Goal: Task Accomplishment & Management: Use online tool/utility

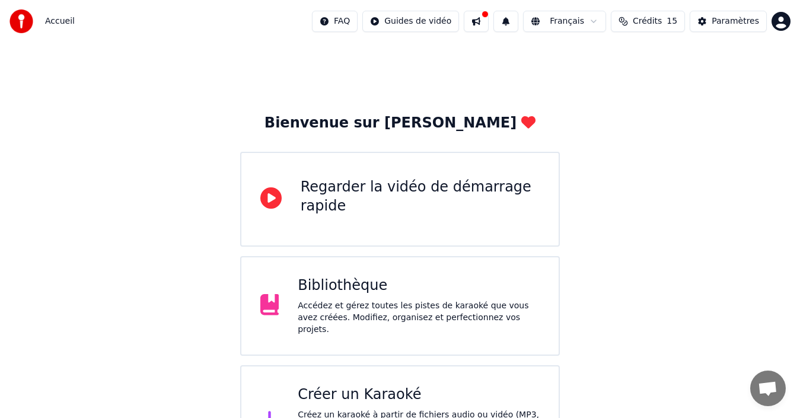
click at [396, 391] on div "Créer un Karaoké" at bounding box center [419, 394] width 242 height 19
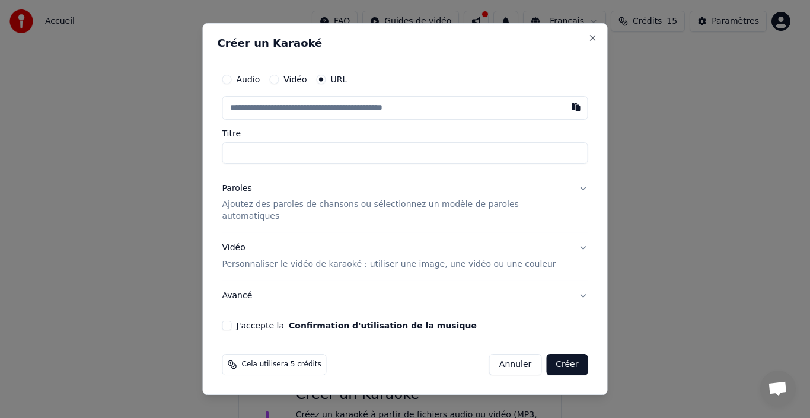
paste input "**********"
type input "**********"
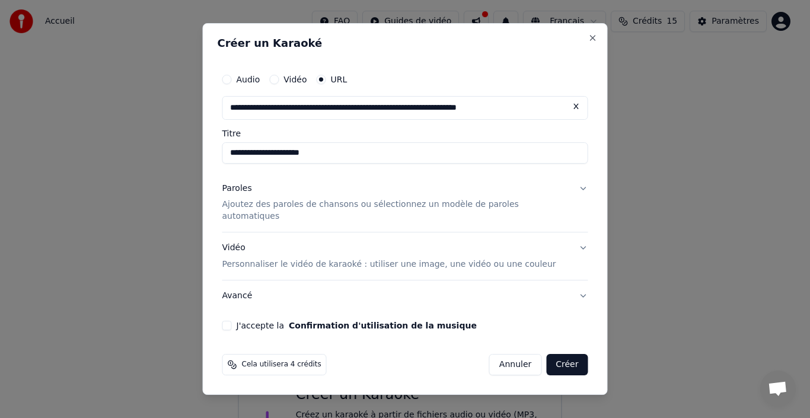
type input "**********"
click at [312, 160] on input "**********" at bounding box center [405, 152] width 366 height 21
drag, startPoint x: 362, startPoint y: 160, endPoint x: 209, endPoint y: 165, distance: 152.5
click at [209, 165] on body "**********" at bounding box center [400, 238] width 800 height 477
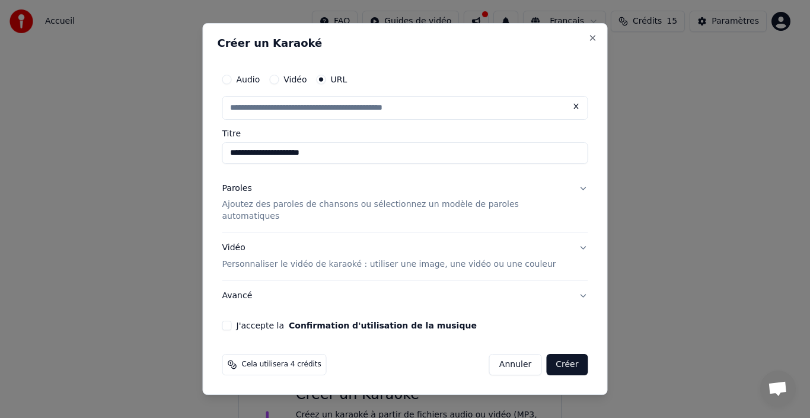
type input "**********"
click at [314, 215] on p "Ajoutez des paroles de chansons ou sélectionnez un modèle de paroles automatiqu…" at bounding box center [395, 211] width 347 height 24
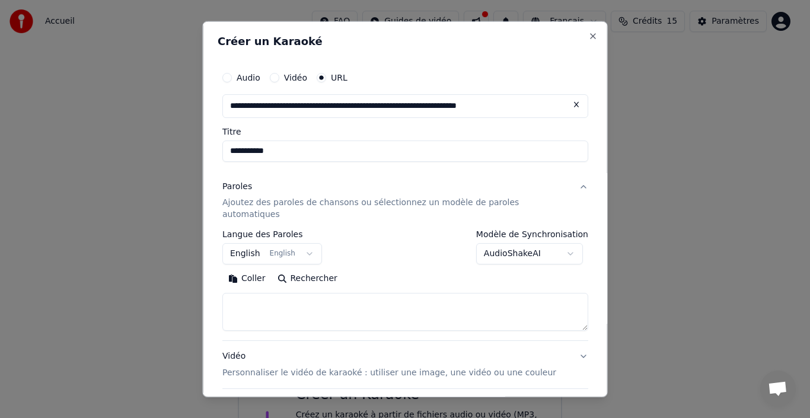
click at [255, 296] on textarea at bounding box center [405, 312] width 366 height 38
paste textarea "**********"
type textarea "**********"
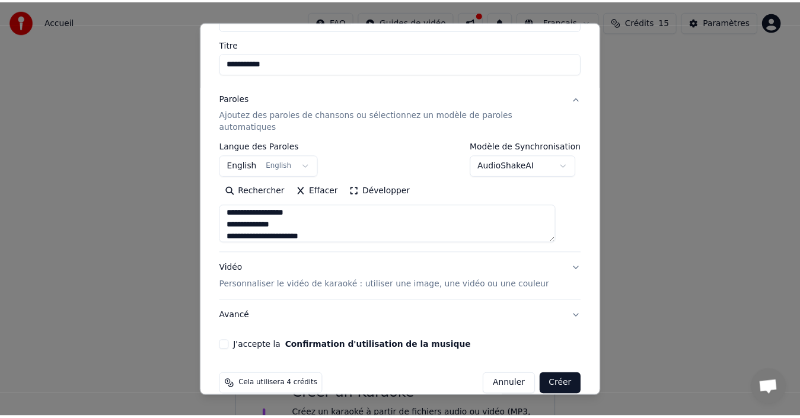
scroll to position [94, 0]
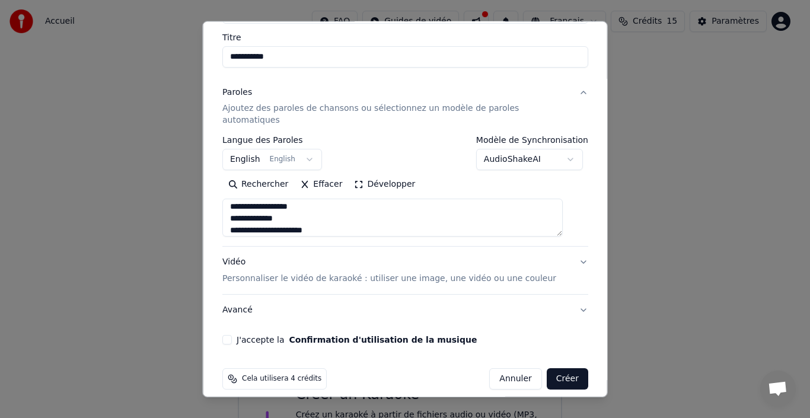
click at [232, 335] on button "J'accepte la Confirmation d'utilisation de la musique" at bounding box center [226, 339] width 9 height 9
click at [564, 369] on button "Créer" at bounding box center [567, 378] width 42 height 21
select select "**"
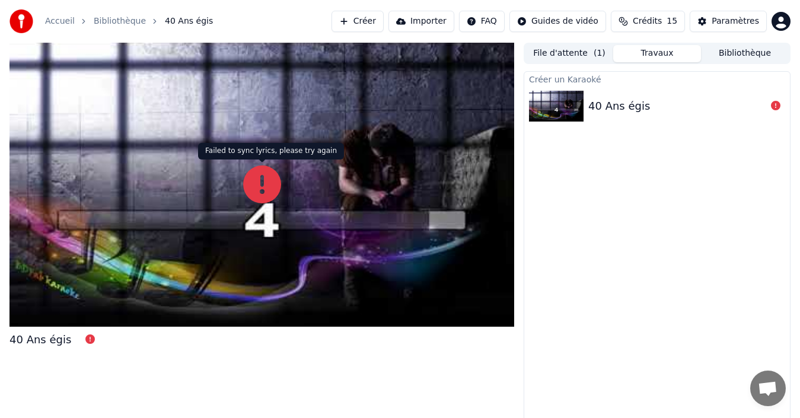
click at [269, 189] on icon at bounding box center [262, 184] width 38 height 38
click at [778, 94] on div "40 Ans égis" at bounding box center [657, 106] width 266 height 40
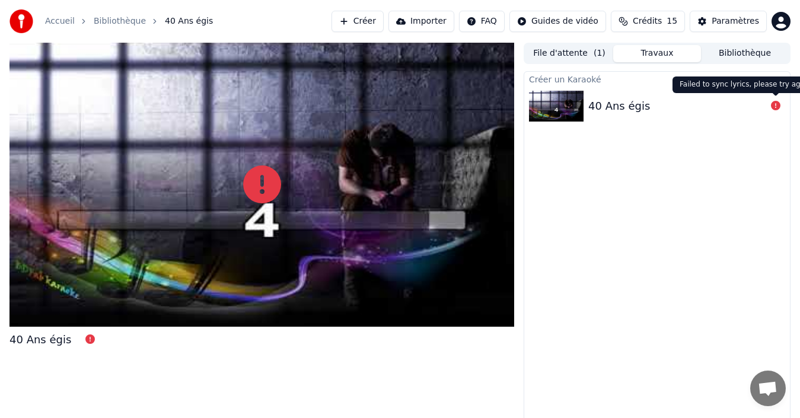
click at [775, 100] on button at bounding box center [775, 106] width 9 height 14
click at [774, 102] on icon at bounding box center [775, 105] width 9 height 9
click at [763, 117] on div "40 Ans égis" at bounding box center [657, 106] width 266 height 40
click at [777, 104] on icon at bounding box center [775, 105] width 9 height 9
click at [554, 57] on button "File d'attente ( 1 )" at bounding box center [569, 53] width 88 height 17
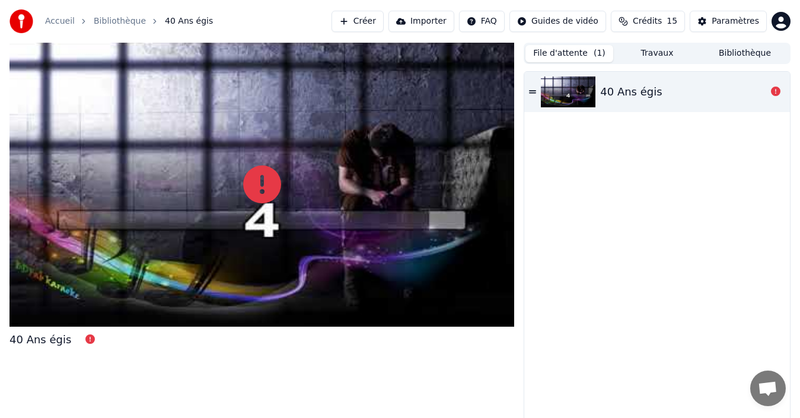
click at [637, 94] on div "40 Ans égis" at bounding box center [631, 92] width 62 height 17
click at [525, 92] on div "40 Ans égis" at bounding box center [657, 92] width 266 height 40
click at [533, 90] on icon at bounding box center [532, 92] width 7 height 8
click at [645, 98] on div "40 Ans égis" at bounding box center [657, 92] width 266 height 40
click at [113, 25] on link "Bibliothèque" at bounding box center [120, 21] width 52 height 12
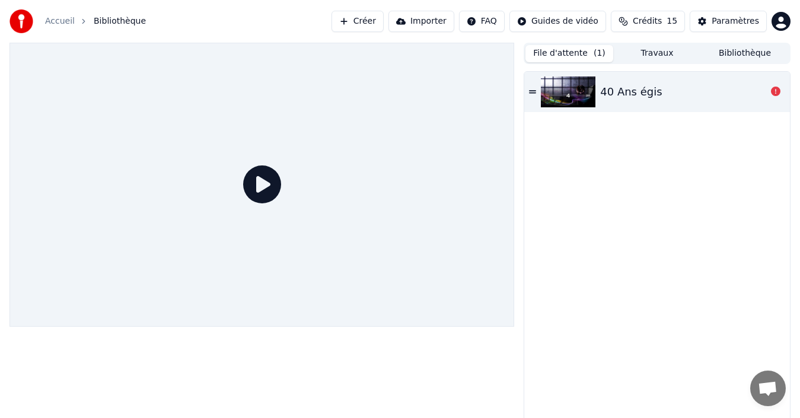
click at [114, 20] on span "Bibliothèque" at bounding box center [120, 21] width 52 height 12
click at [273, 184] on icon at bounding box center [262, 184] width 38 height 38
click at [56, 27] on link "Accueil" at bounding box center [60, 21] width 30 height 12
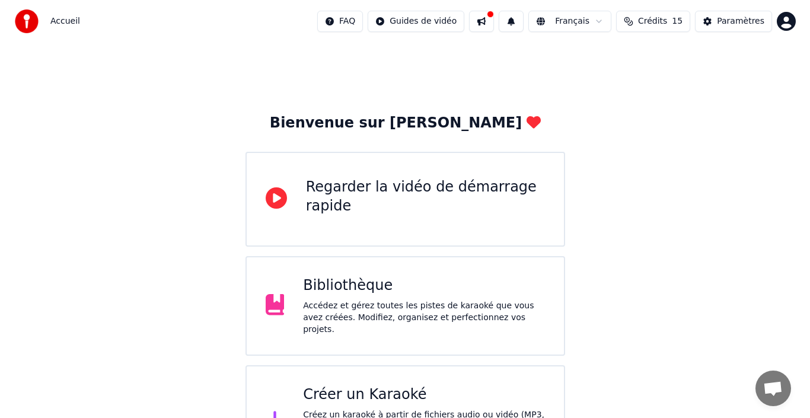
scroll to position [42, 0]
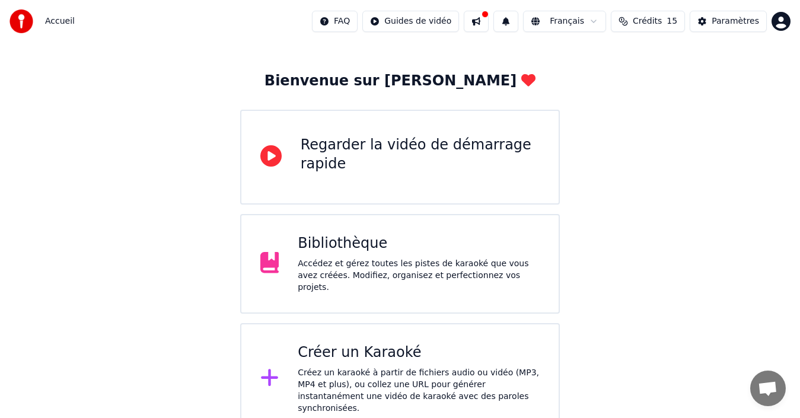
click at [327, 367] on div "Créez un karaoké à partir de fichiers audio ou vidéo (MP3, MP4 et plus), ou col…" at bounding box center [419, 390] width 242 height 47
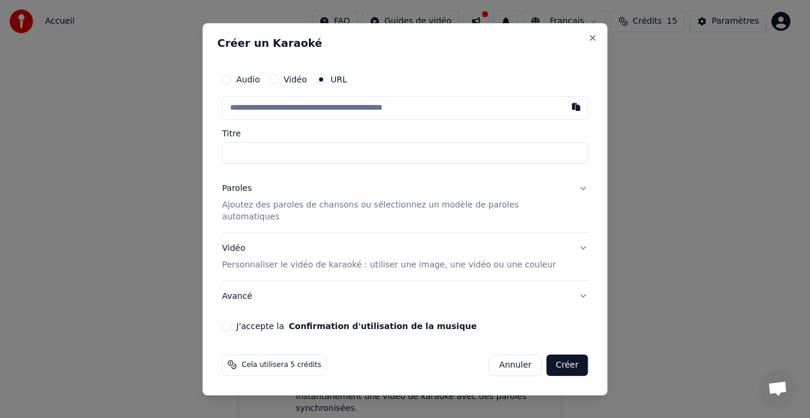
click at [260, 215] on p "Ajoutez des paroles de chansons ou sélectionnez un modèle de paroles automatiqu…" at bounding box center [395, 211] width 347 height 24
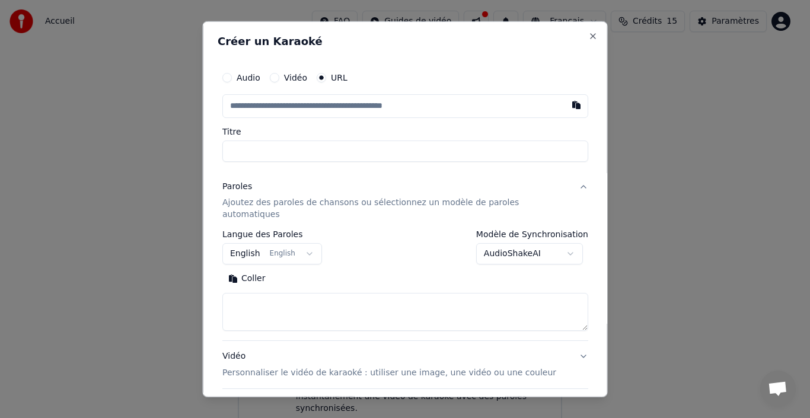
click at [255, 246] on button "English English" at bounding box center [272, 253] width 100 height 21
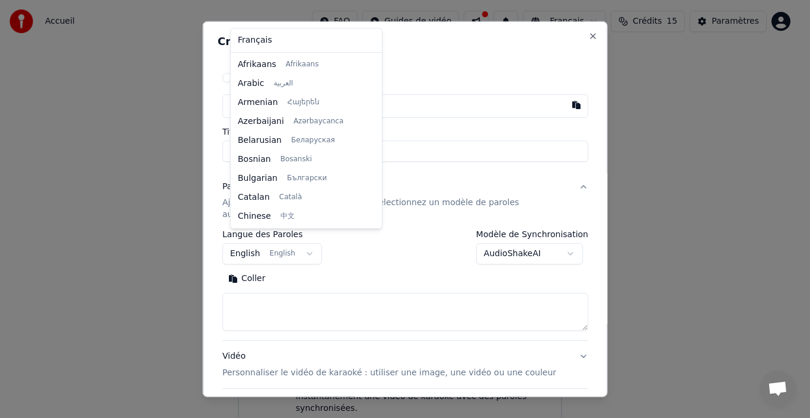
scroll to position [95, 0]
select select "**"
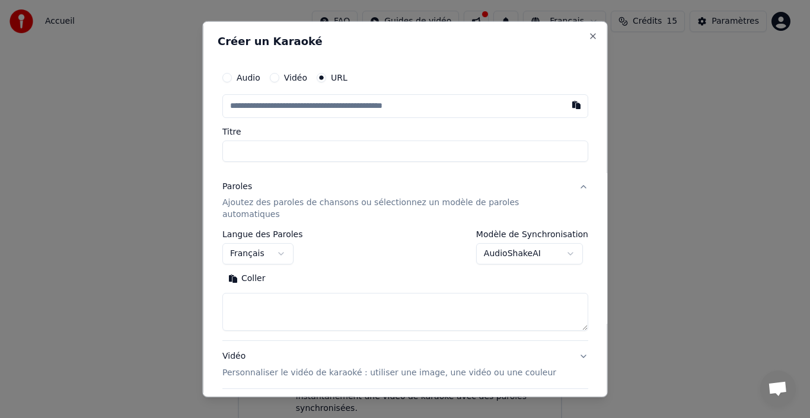
click at [259, 304] on textarea at bounding box center [405, 312] width 366 height 38
paste textarea "**********"
type textarea "**********"
click at [318, 105] on input "text" at bounding box center [405, 106] width 366 height 24
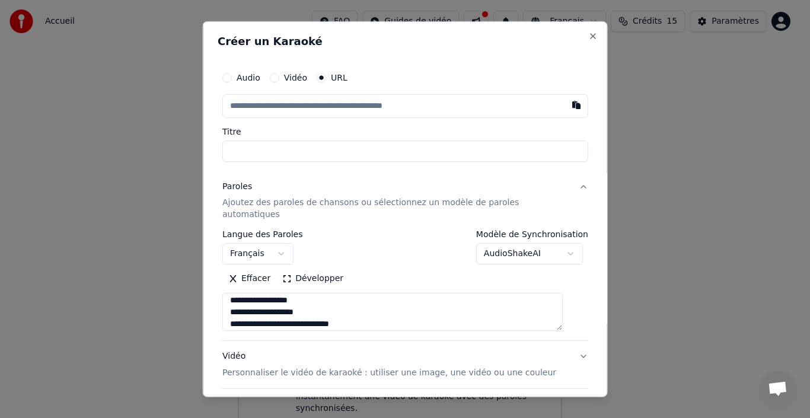
paste input "**********"
type input "**********"
click at [384, 148] on input "Titre" at bounding box center [405, 150] width 366 height 21
type input "**********"
type input "*"
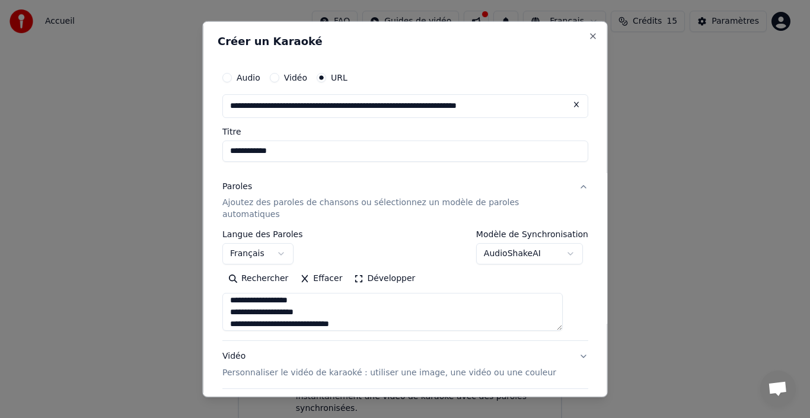
type input "**********"
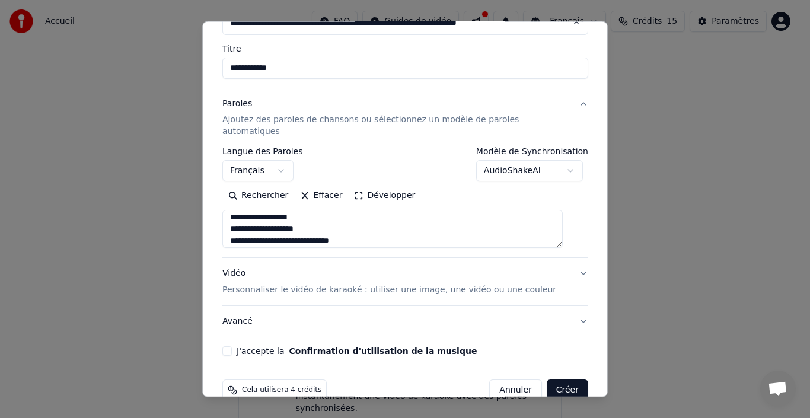
scroll to position [94, 0]
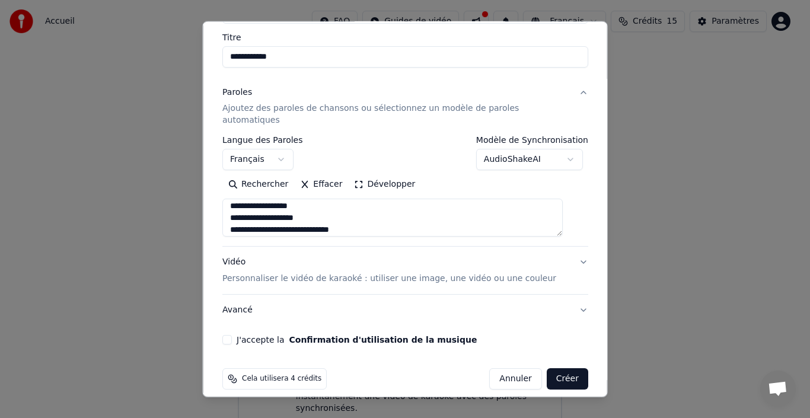
click at [526, 273] on p "Personnaliser le vidéo de karaoké : utiliser une image, une vidéo ou une couleur" at bounding box center [389, 279] width 334 height 12
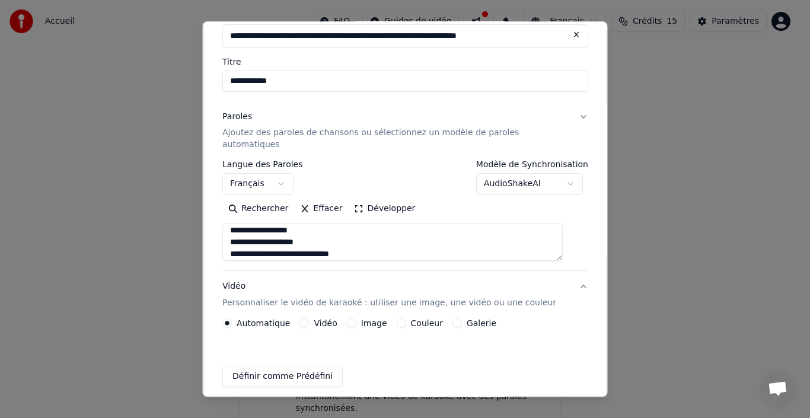
scroll to position [62, 0]
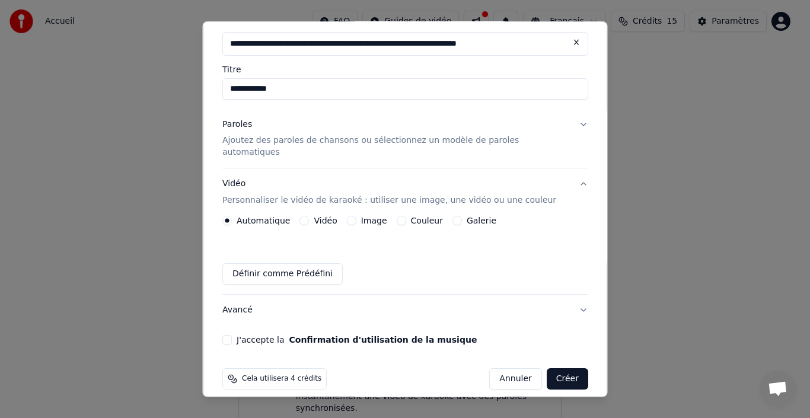
click at [355, 216] on button "Image" at bounding box center [350, 220] width 9 height 9
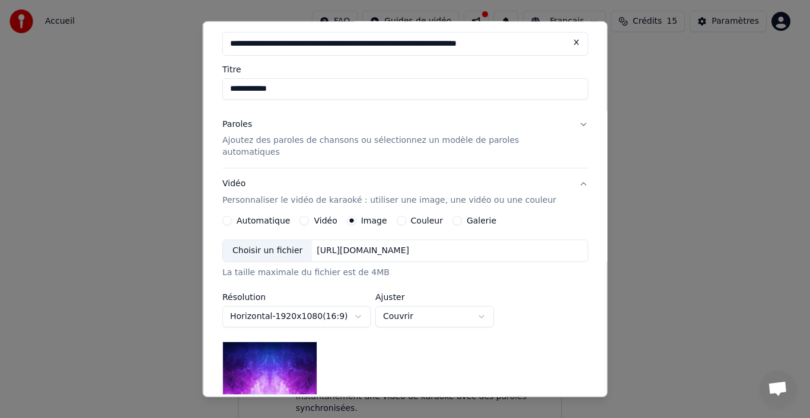
click at [277, 241] on div "Choisir un fichier" at bounding box center [267, 250] width 89 height 21
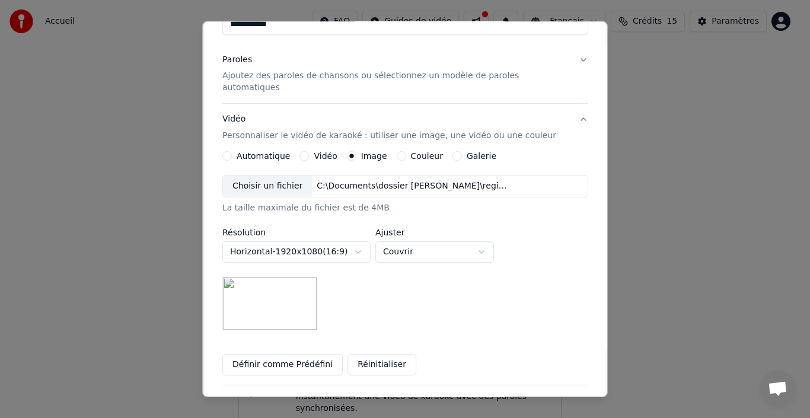
scroll to position [135, 0]
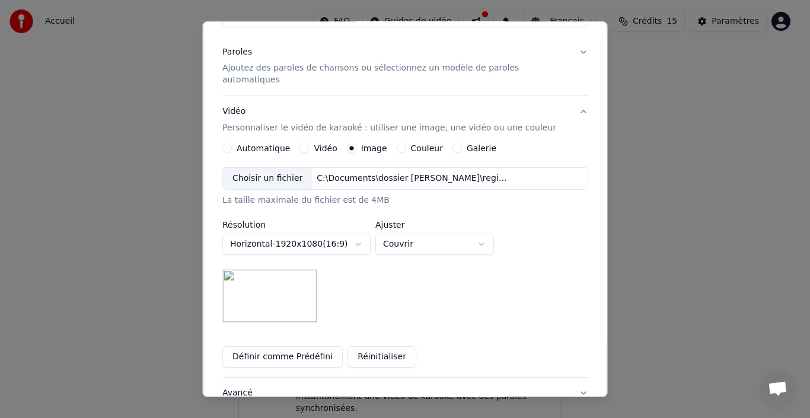
click at [311, 229] on body "**********" at bounding box center [400, 196] width 800 height 477
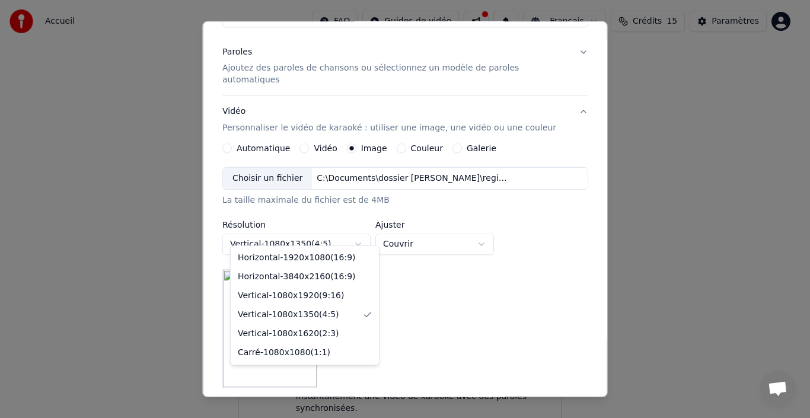
click at [353, 232] on body "**********" at bounding box center [400, 196] width 800 height 477
select select "*********"
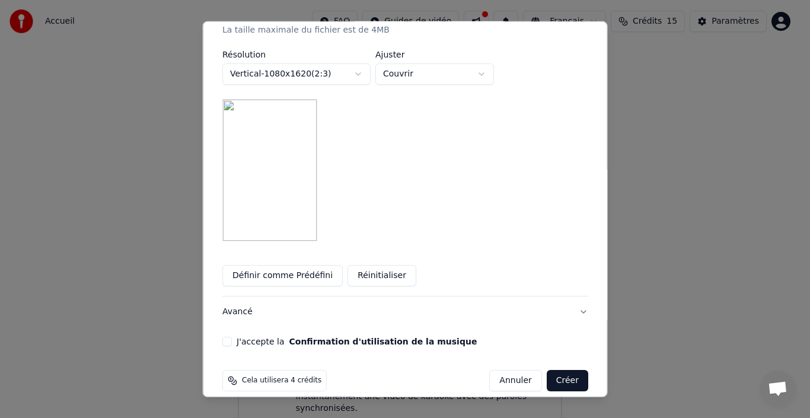
scroll to position [307, 0]
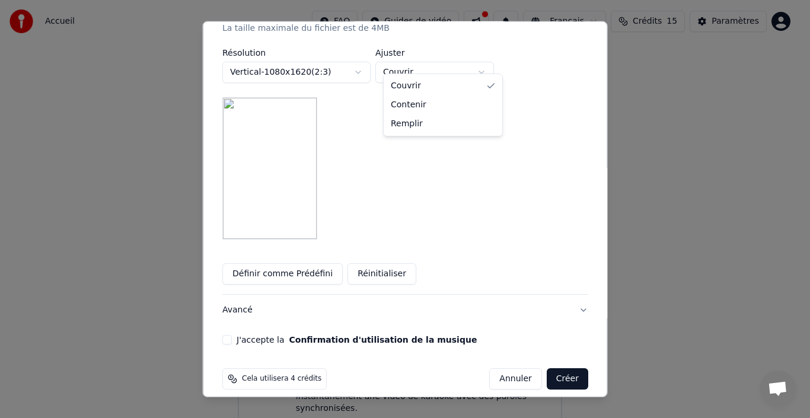
click at [480, 64] on body "**********" at bounding box center [400, 196] width 800 height 477
click at [465, 62] on body "**********" at bounding box center [400, 196] width 800 height 477
click at [445, 57] on body "**********" at bounding box center [400, 196] width 800 height 477
click at [444, 53] on body "**********" at bounding box center [400, 196] width 800 height 477
select select "*******"
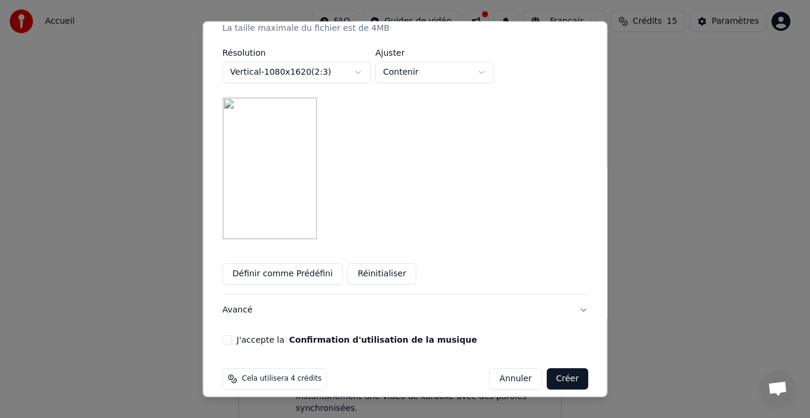
click at [340, 63] on button "Vertical - 1080 x 1620 ( 2 : 3 )" at bounding box center [296, 72] width 148 height 21
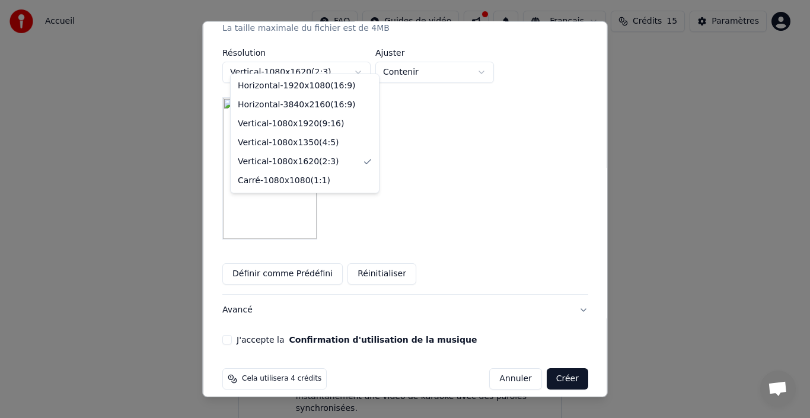
scroll to position [218, 0]
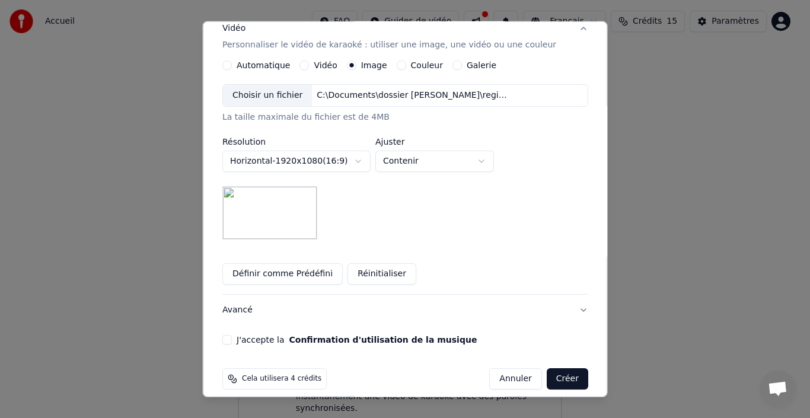
click at [357, 151] on button "Horizontal - 1920 x 1080 ( 16 : 9 )" at bounding box center [296, 161] width 148 height 21
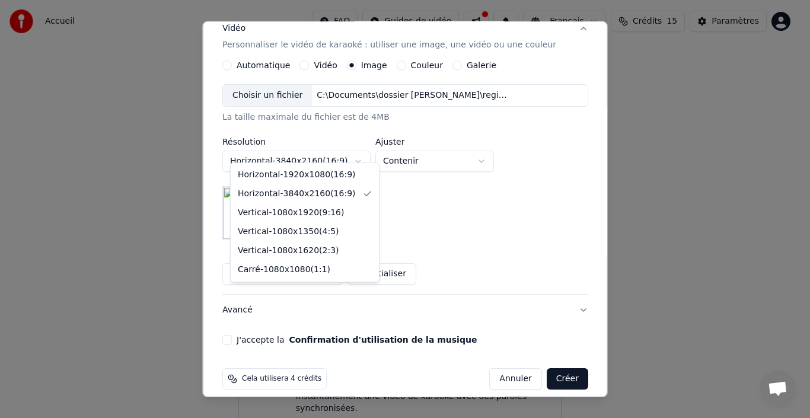
click at [336, 155] on body "**********" at bounding box center [400, 196] width 800 height 477
select select "*********"
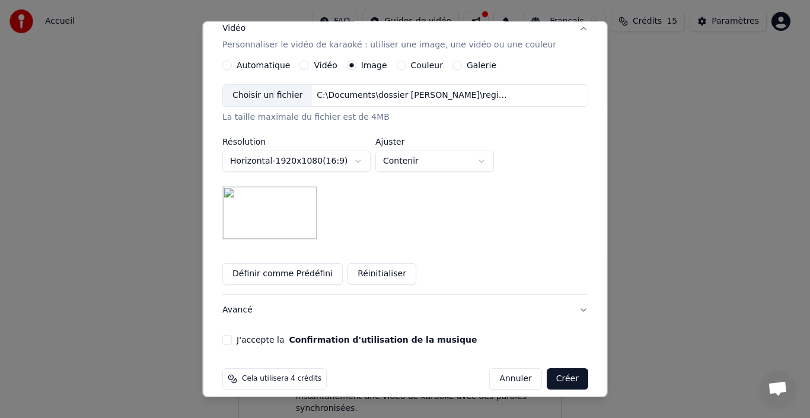
click at [546, 368] on button "Créer" at bounding box center [567, 378] width 42 height 21
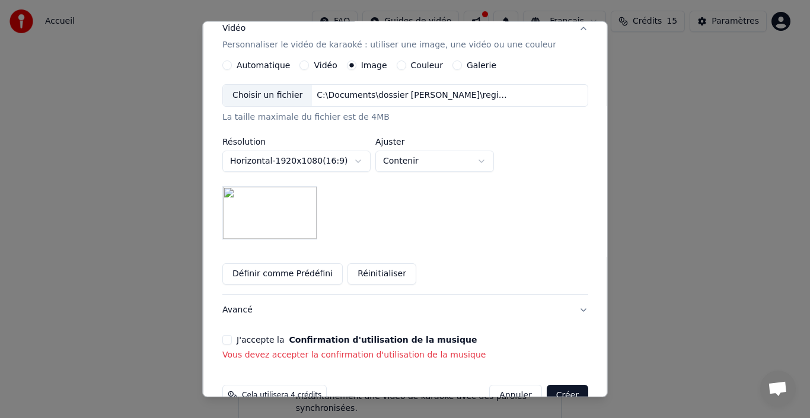
click at [232, 335] on button "J'accepte la Confirmation d'utilisation de la musique" at bounding box center [226, 339] width 9 height 9
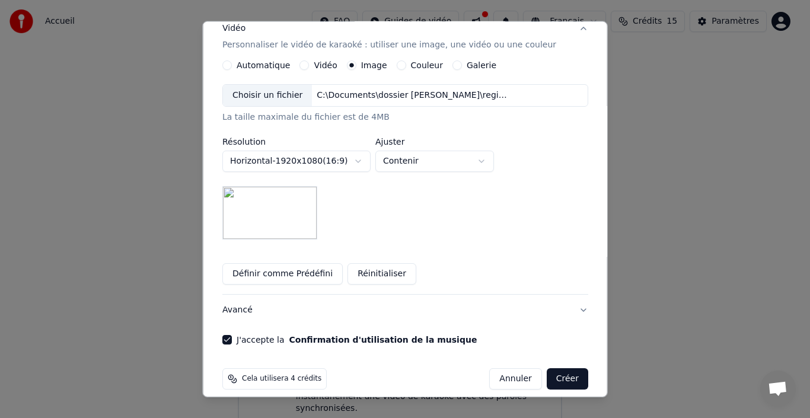
click at [546, 375] on button "Créer" at bounding box center [567, 378] width 42 height 21
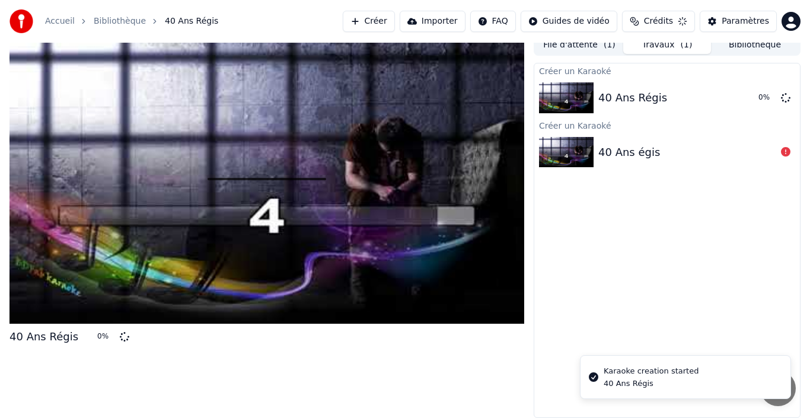
scroll to position [8, 0]
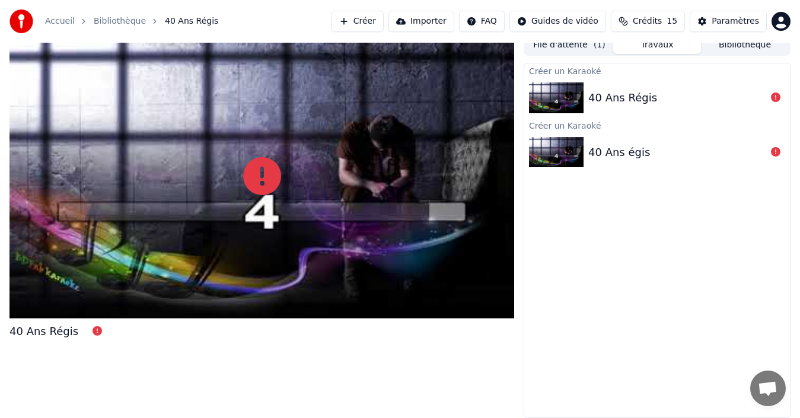
click at [664, 90] on div "40 Ans Régis" at bounding box center [677, 98] width 178 height 17
click at [54, 24] on link "Accueil" at bounding box center [60, 21] width 30 height 12
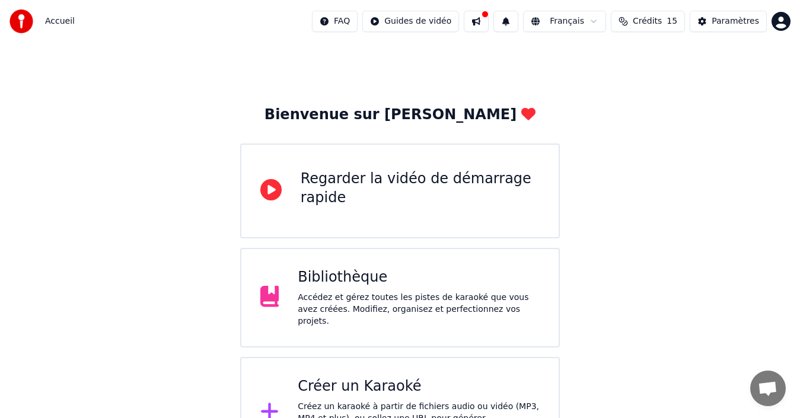
click at [413, 403] on div "Créez un karaoké à partir de fichiers audio ou vidéo (MP3, MP4 et plus), ou col…" at bounding box center [419, 424] width 242 height 47
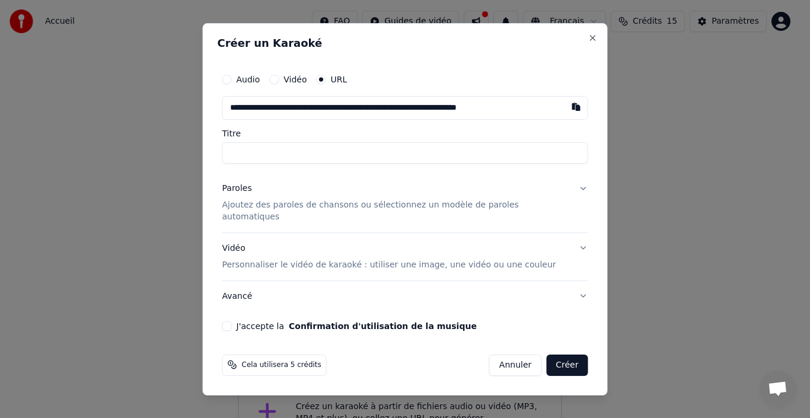
scroll to position [0, 11]
click at [326, 154] on input "Titre" at bounding box center [405, 152] width 366 height 21
type input "**********"
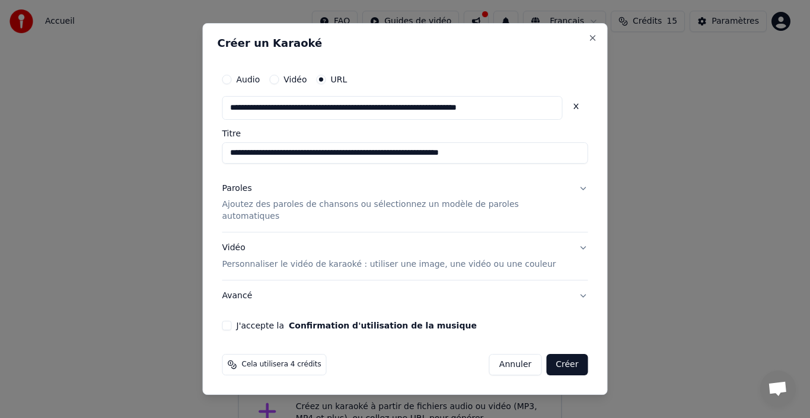
scroll to position [0, 0]
click at [326, 154] on input "**********" at bounding box center [405, 152] width 366 height 21
type input "**********"
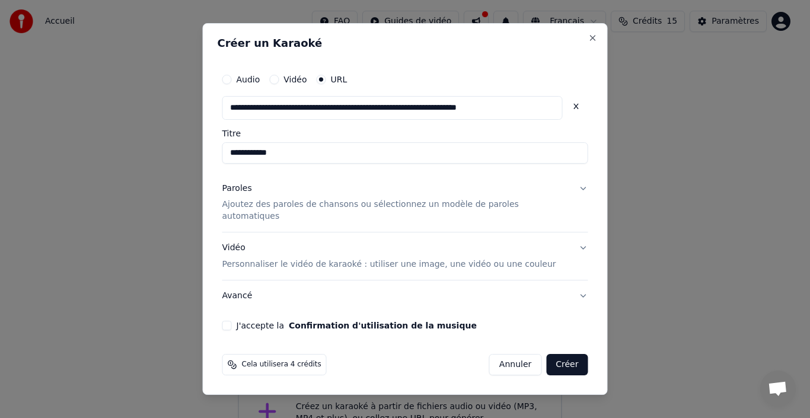
click at [292, 212] on p "Ajoutez des paroles de chansons ou sélectionnez un modèle de paroles automatiqu…" at bounding box center [395, 211] width 347 height 24
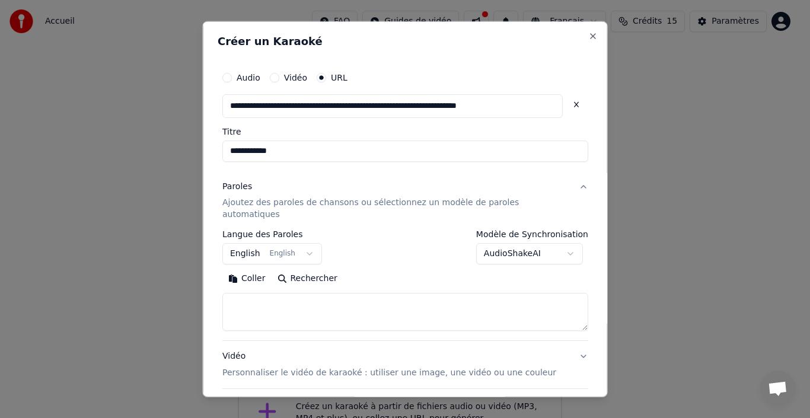
click at [311, 243] on button "English English" at bounding box center [272, 253] width 100 height 21
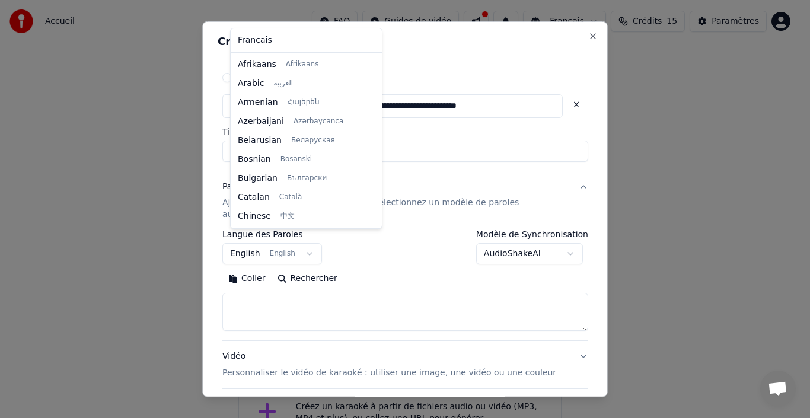
scroll to position [95, 0]
click at [317, 50] on div "Français Afrikaans Afrikaans Arabic العربية Armenian Հայերեն Azerbaijani Azərba…" at bounding box center [306, 128] width 151 height 200
select select "**"
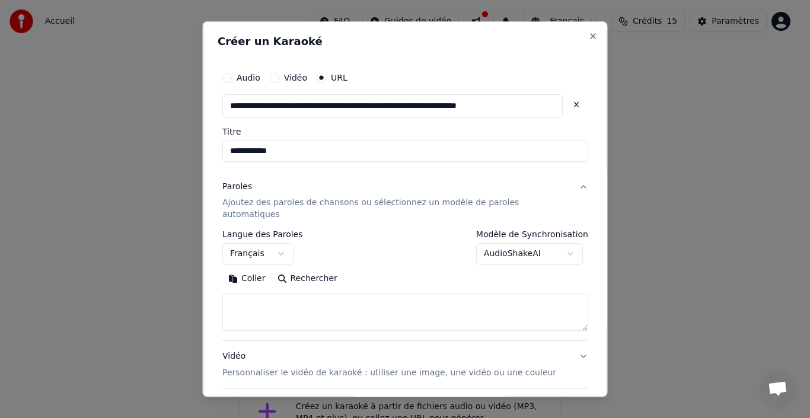
click at [278, 302] on textarea at bounding box center [405, 312] width 366 height 38
paste textarea "**********"
type textarea "**********"
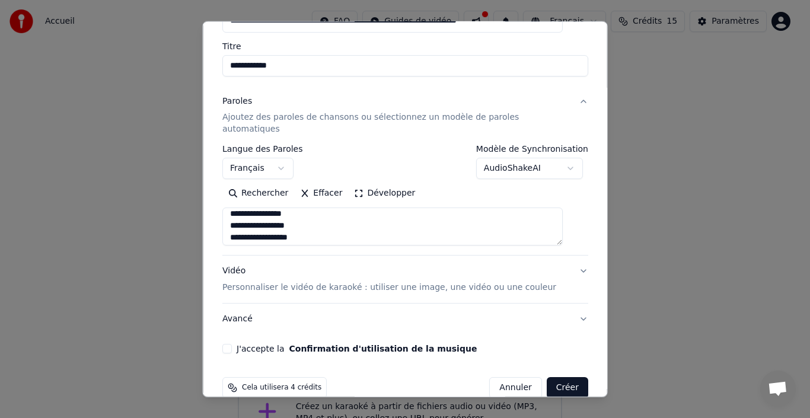
scroll to position [90, 0]
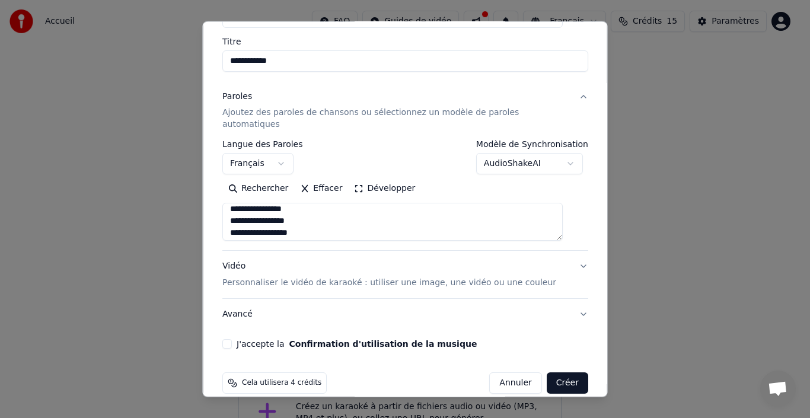
click at [383, 277] on p "Personnaliser le vidéo de karaoké : utiliser une image, une vidéo ou une couleur" at bounding box center [389, 283] width 334 height 12
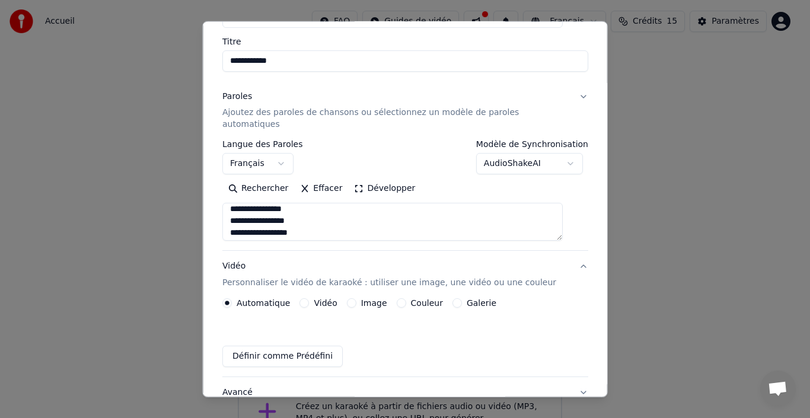
scroll to position [62, 0]
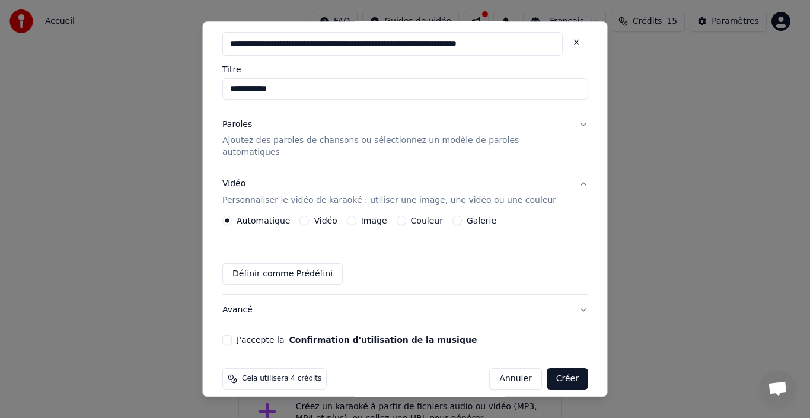
click at [355, 216] on button "Image" at bounding box center [350, 220] width 9 height 9
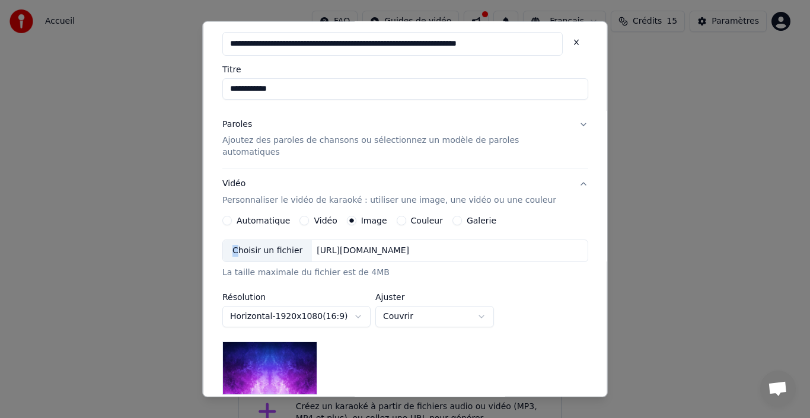
click at [243, 240] on div "Choisir un fichier" at bounding box center [267, 250] width 89 height 21
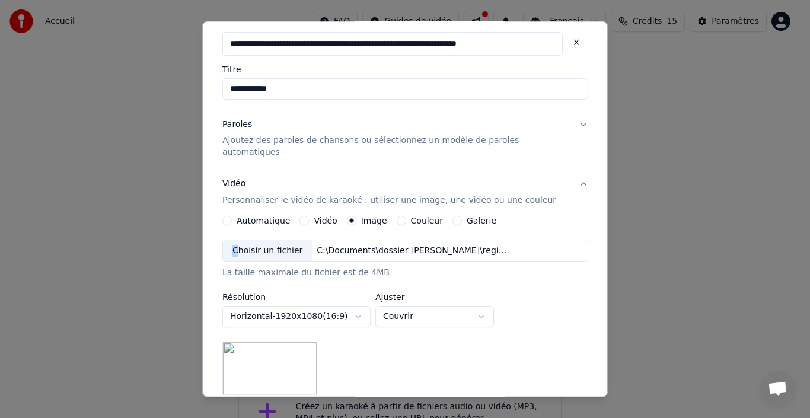
click at [416, 299] on body "**********" at bounding box center [400, 230] width 800 height 477
select select "*******"
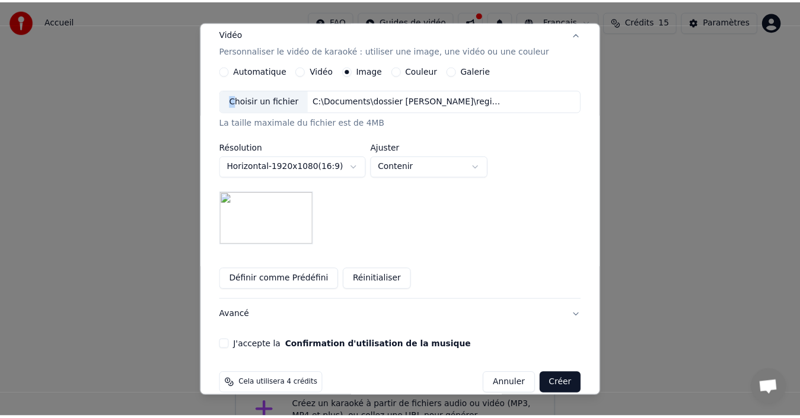
scroll to position [218, 0]
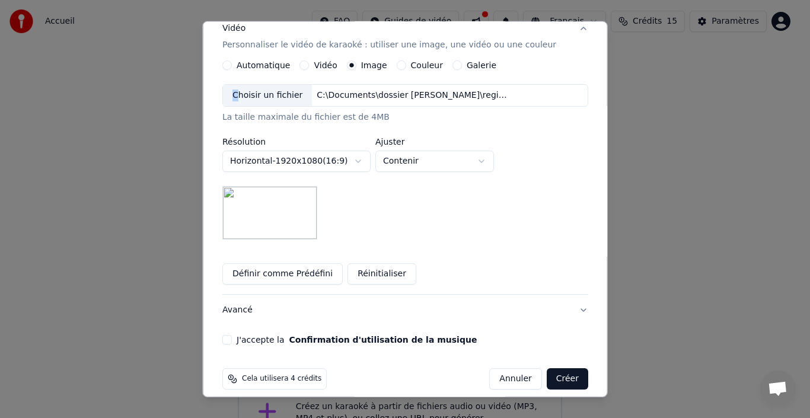
click at [232, 335] on button "J'accepte la Confirmation d'utilisation de la musique" at bounding box center [226, 339] width 9 height 9
click at [557, 370] on button "Créer" at bounding box center [567, 378] width 42 height 21
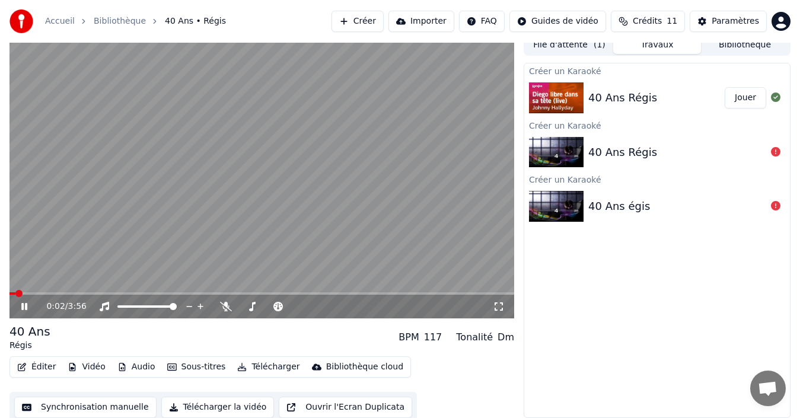
click at [21, 306] on icon at bounding box center [32, 306] width 27 height 9
click at [23, 308] on icon at bounding box center [24, 306] width 6 height 7
click at [9, 291] on span at bounding box center [12, 293] width 7 height 7
click at [20, 308] on icon at bounding box center [32, 306] width 27 height 9
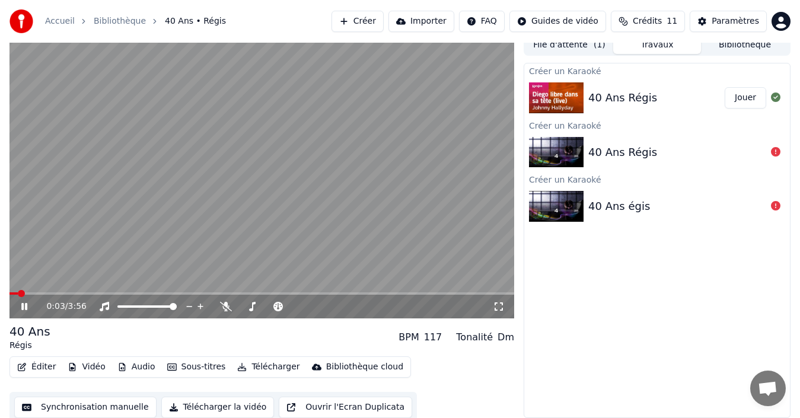
click at [502, 304] on icon at bounding box center [499, 306] width 8 height 8
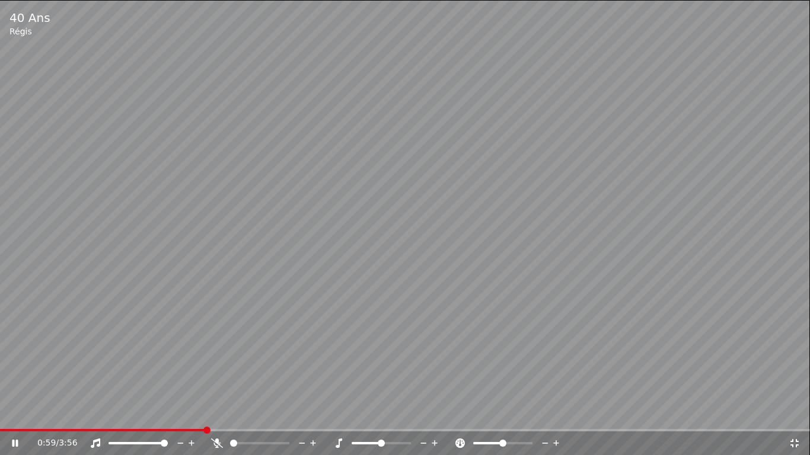
click at [8, 417] on div "0:59 / 3:56" at bounding box center [405, 444] width 800 height 12
click at [17, 417] on icon at bounding box center [15, 443] width 6 height 7
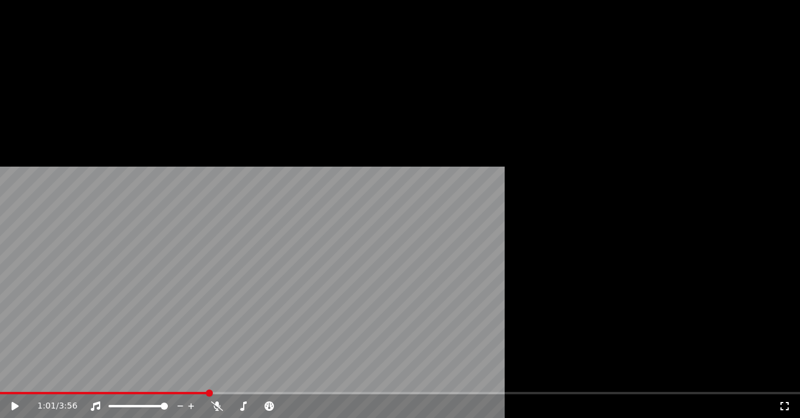
click at [43, 97] on button "Éditer" at bounding box center [36, 88] width 48 height 17
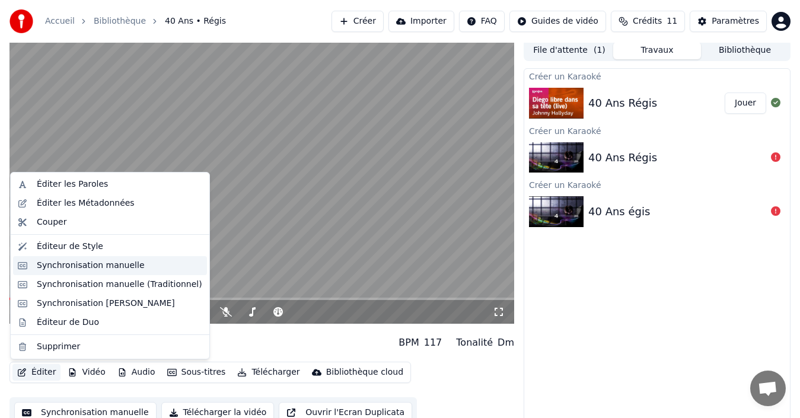
click at [48, 269] on div "Synchronisation manuelle" at bounding box center [91, 266] width 108 height 12
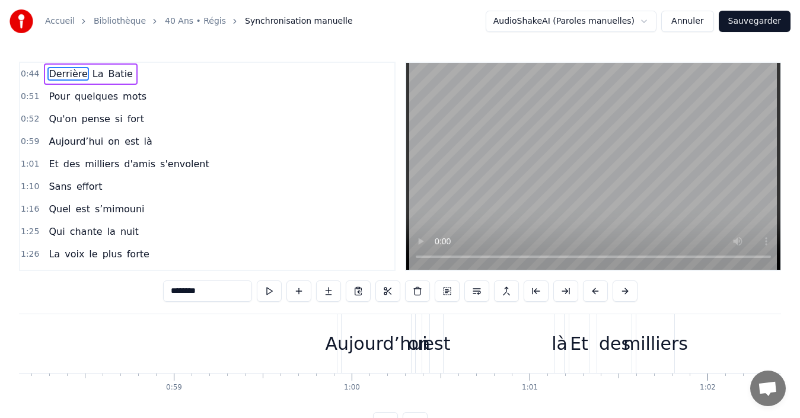
scroll to position [0, 10408]
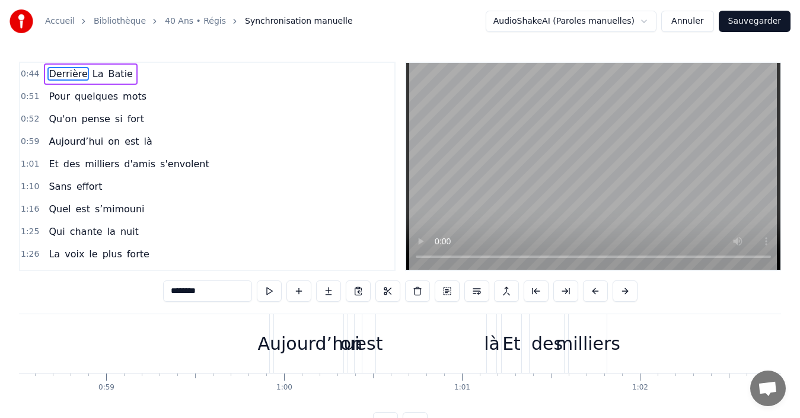
click at [490, 322] on div "là" at bounding box center [491, 343] width 9 height 59
type input "**"
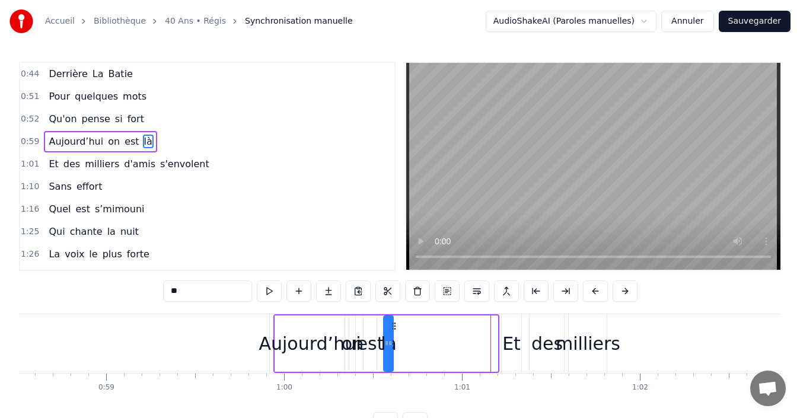
drag, startPoint x: 498, startPoint y: 326, endPoint x: 394, endPoint y: 321, distance: 104.5
click at [394, 321] on icon at bounding box center [393, 325] width 9 height 9
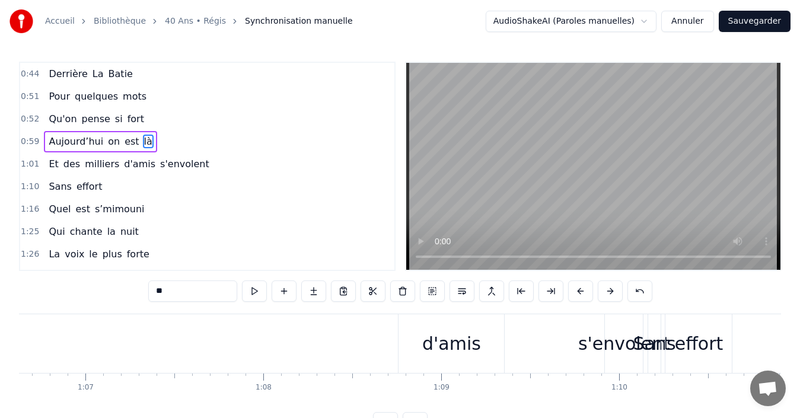
scroll to position [0, 11885]
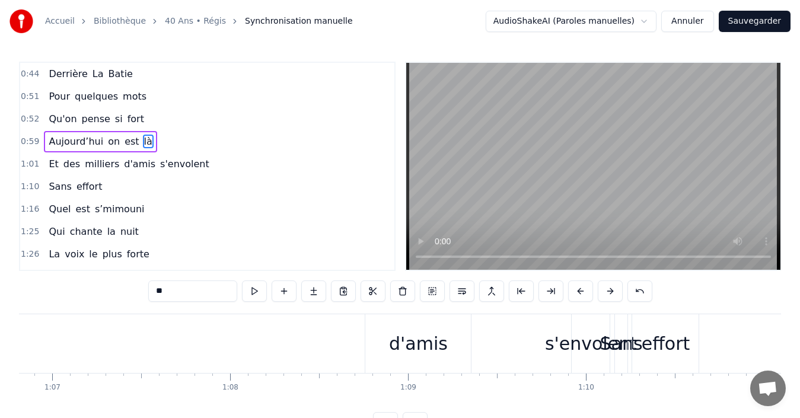
click at [391, 338] on div "d'amis" at bounding box center [418, 343] width 106 height 59
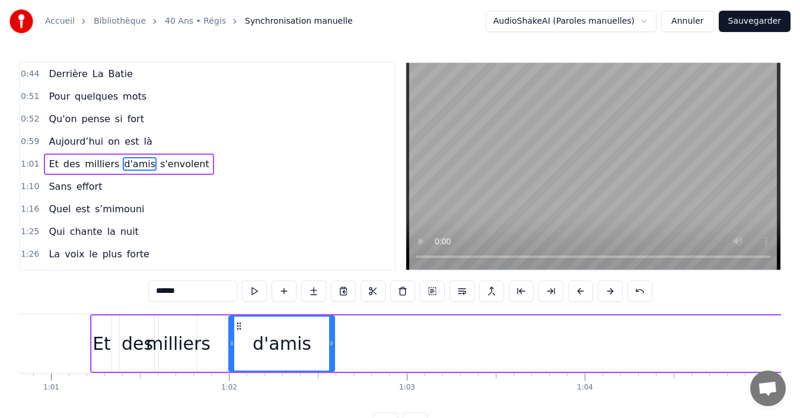
scroll to position [0, 10814]
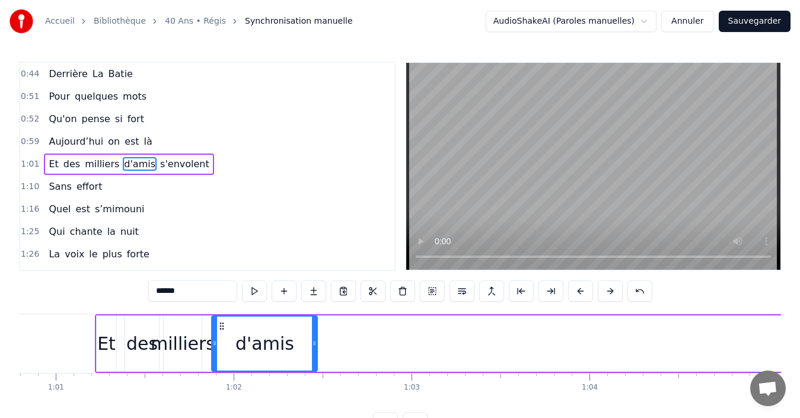
drag, startPoint x: 374, startPoint y: 326, endPoint x: 219, endPoint y: 332, distance: 154.9
click at [219, 332] on div "d'amis" at bounding box center [264, 344] width 104 height 54
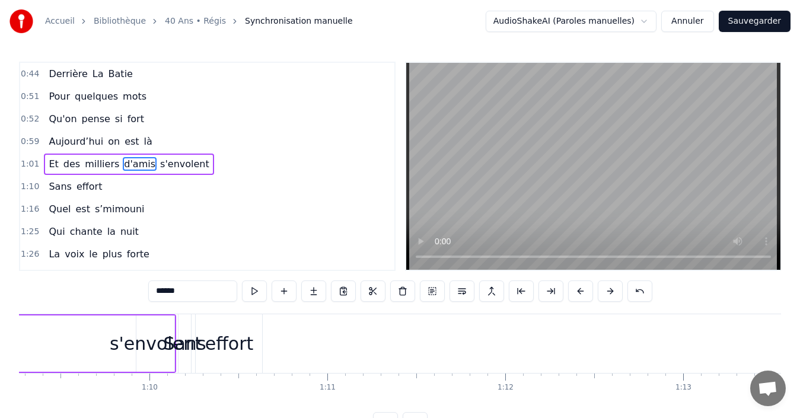
scroll to position [0, 12221]
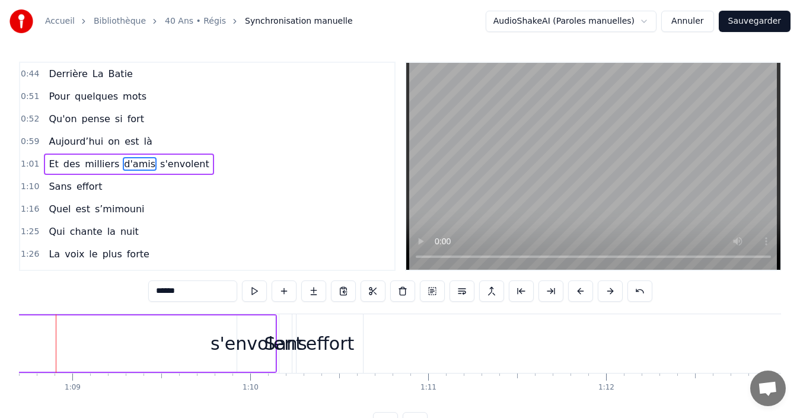
click at [261, 348] on div "s'envolent" at bounding box center [257, 343] width 92 height 27
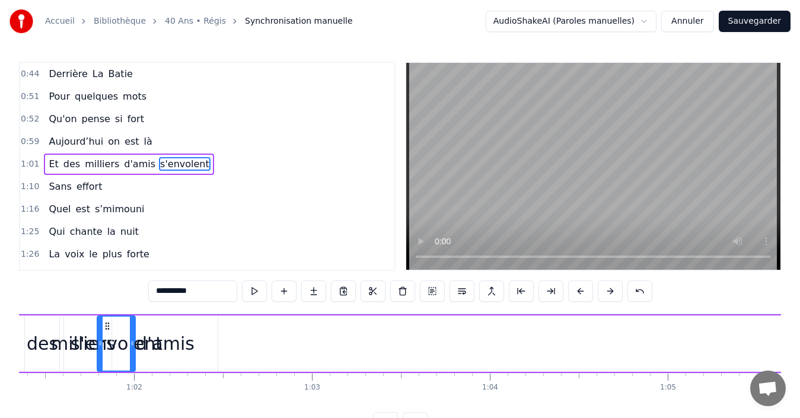
scroll to position [0, 10909]
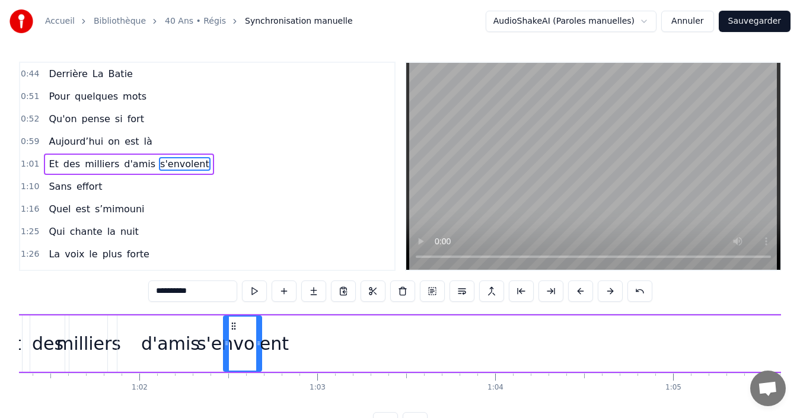
drag, startPoint x: 248, startPoint y: 328, endPoint x: 234, endPoint y: 320, distance: 16.0
click at [234, 320] on div "s'envolent" at bounding box center [242, 344] width 37 height 54
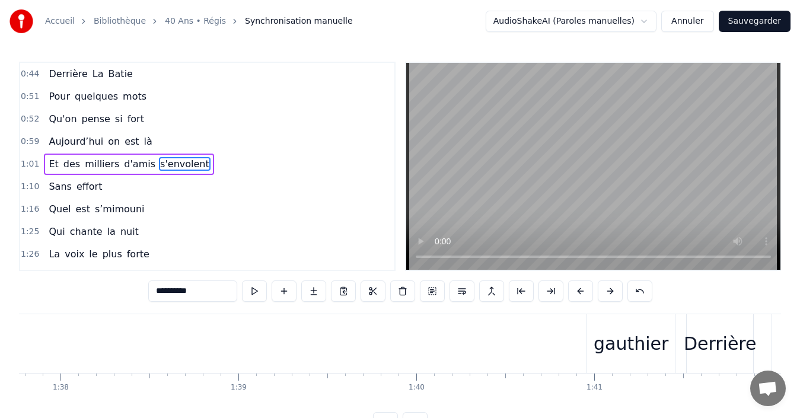
scroll to position [0, 17492]
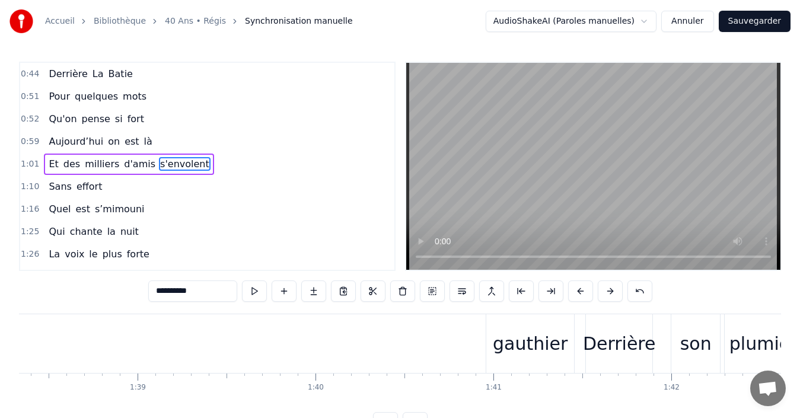
click at [505, 335] on div "gauthier" at bounding box center [530, 343] width 75 height 27
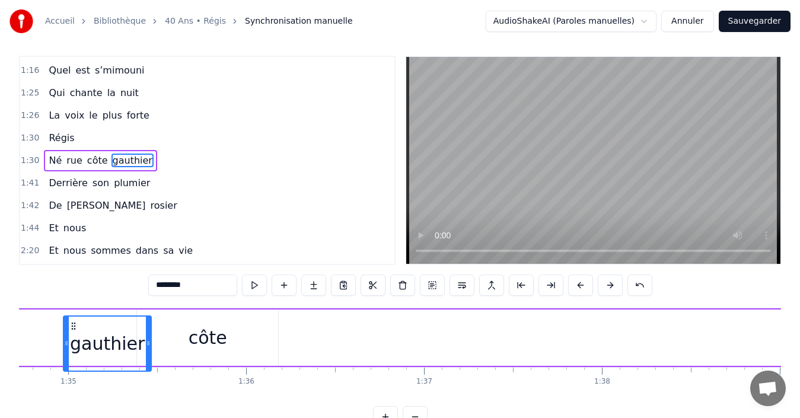
scroll to position [0, 16846]
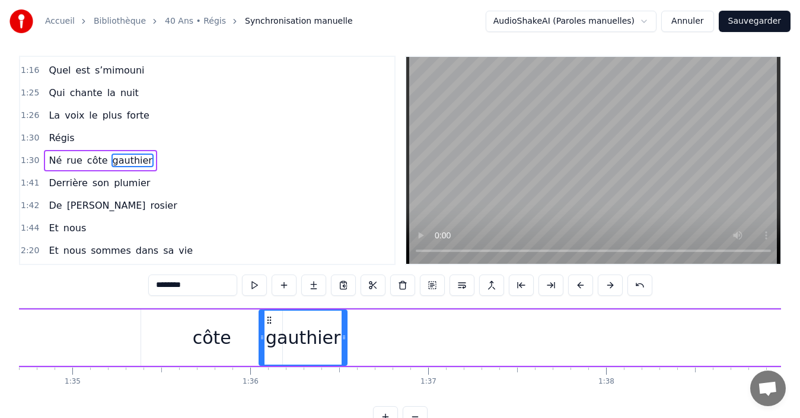
drag, startPoint x: 496, startPoint y: 324, endPoint x: 266, endPoint y: 336, distance: 230.9
click at [266, 336] on div "gauthier" at bounding box center [303, 338] width 87 height 54
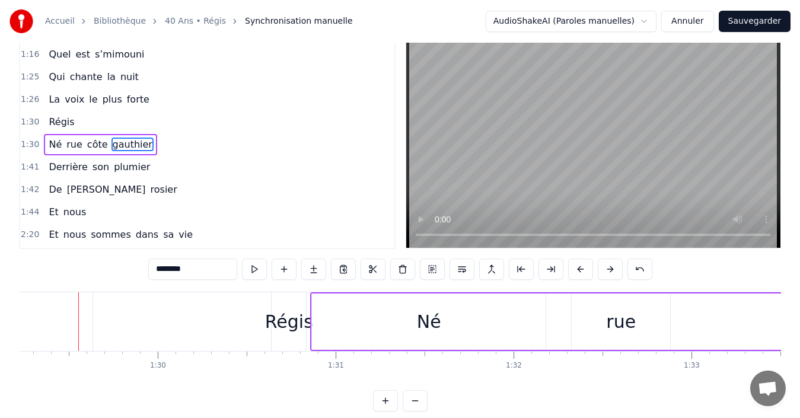
scroll to position [0, 15871]
click at [279, 328] on div "Régis" at bounding box center [290, 321] width 48 height 27
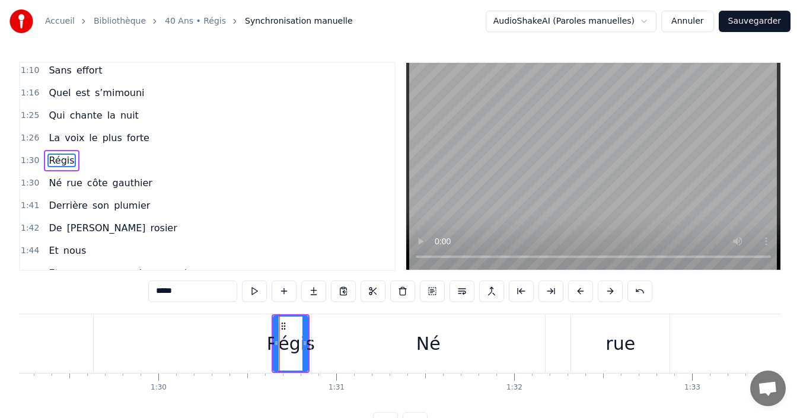
scroll to position [110, 0]
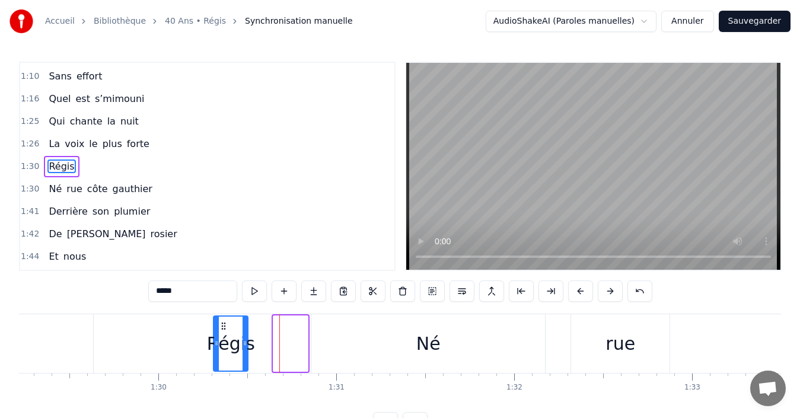
drag, startPoint x: 283, startPoint y: 323, endPoint x: 219, endPoint y: 323, distance: 64.0
click at [222, 323] on circle at bounding box center [222, 323] width 1 height 1
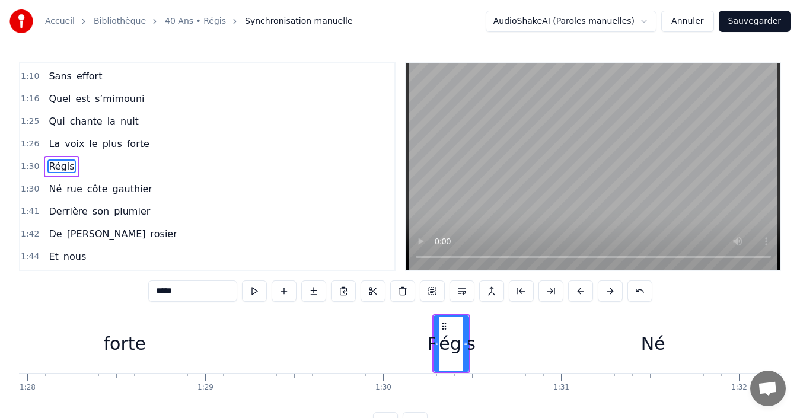
scroll to position [0, 15679]
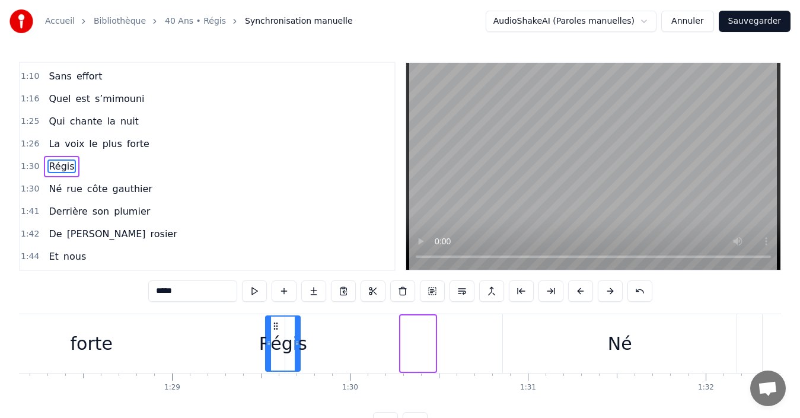
drag, startPoint x: 410, startPoint y: 325, endPoint x: 278, endPoint y: 326, distance: 132.8
click at [278, 326] on icon at bounding box center [275, 325] width 9 height 9
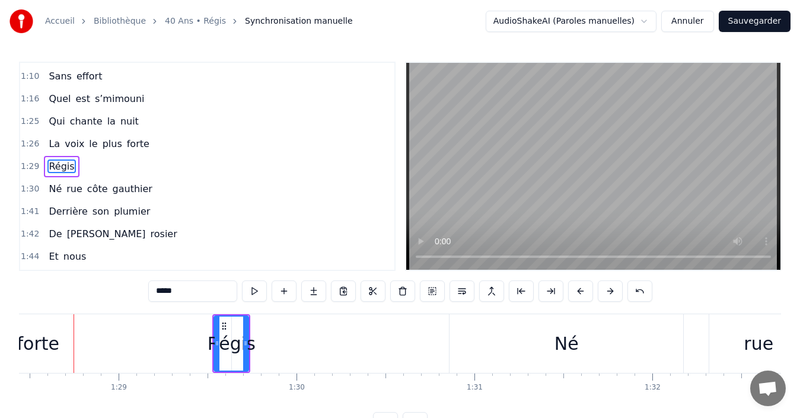
scroll to position [0, 15727]
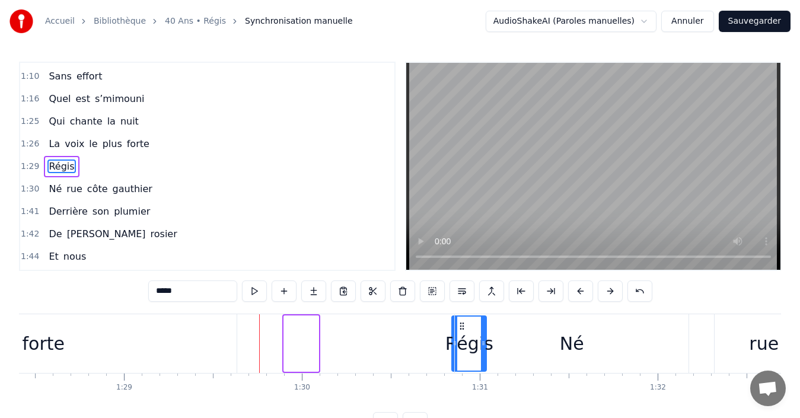
drag, startPoint x: 291, startPoint y: 326, endPoint x: 459, endPoint y: 317, distance: 168.0
click at [524, 343] on div "Né" at bounding box center [572, 343] width 234 height 59
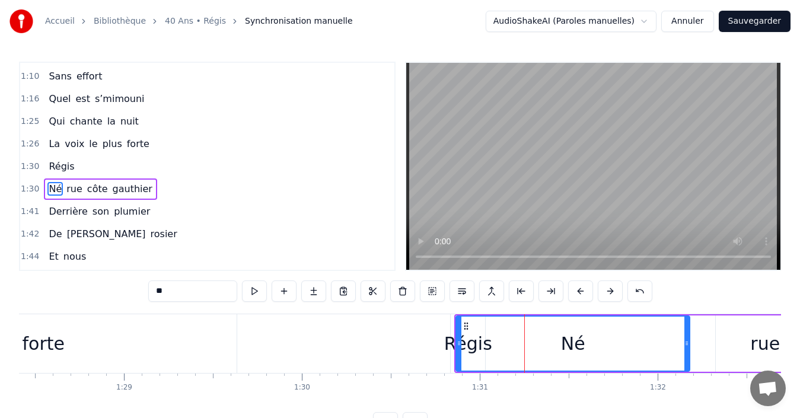
scroll to position [133, 0]
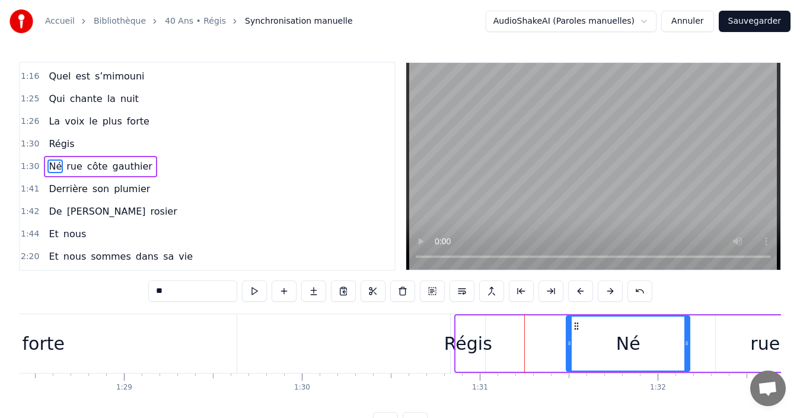
drag, startPoint x: 457, startPoint y: 343, endPoint x: 567, endPoint y: 340, distance: 110.3
click at [567, 340] on icon at bounding box center [569, 343] width 5 height 9
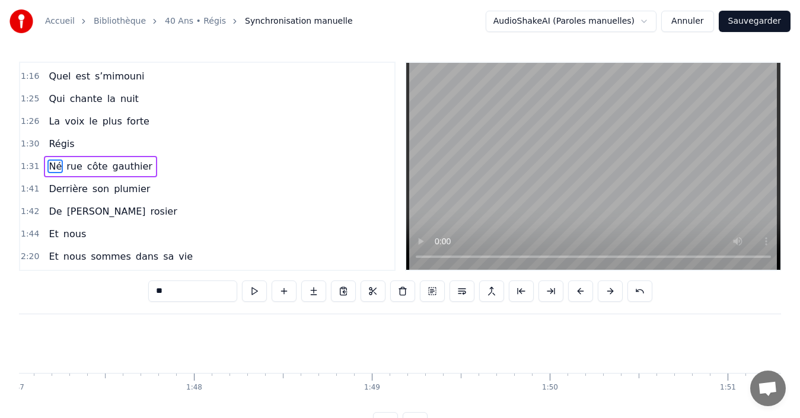
scroll to position [0, 18331]
click at [463, 335] on div "nous" at bounding box center [500, 343] width 198 height 59
type input "****"
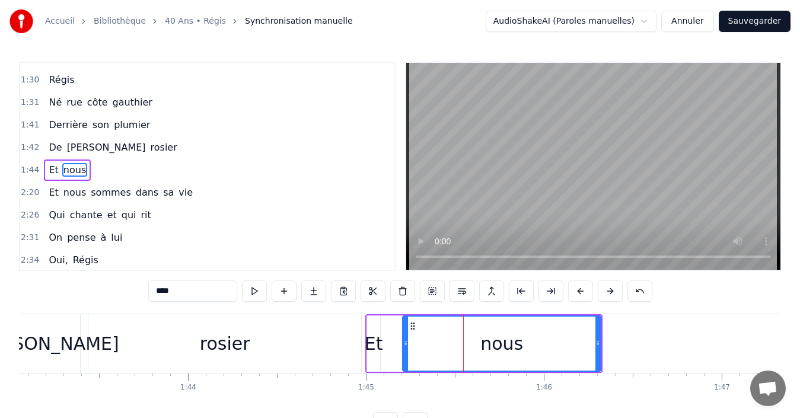
scroll to position [200, 0]
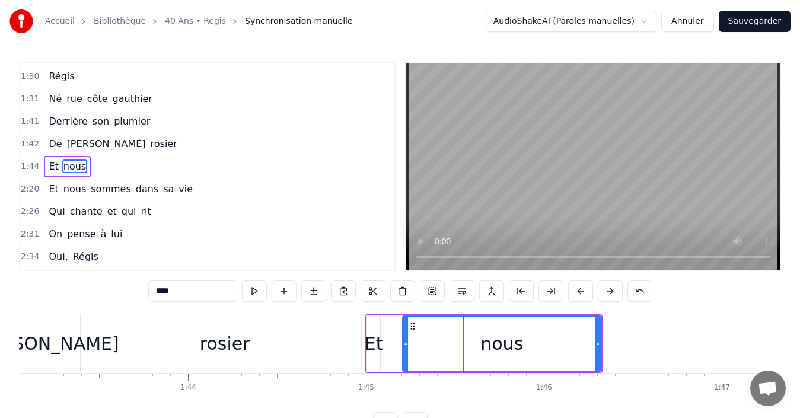
click at [392, 323] on div "Et nous" at bounding box center [483, 343] width 237 height 59
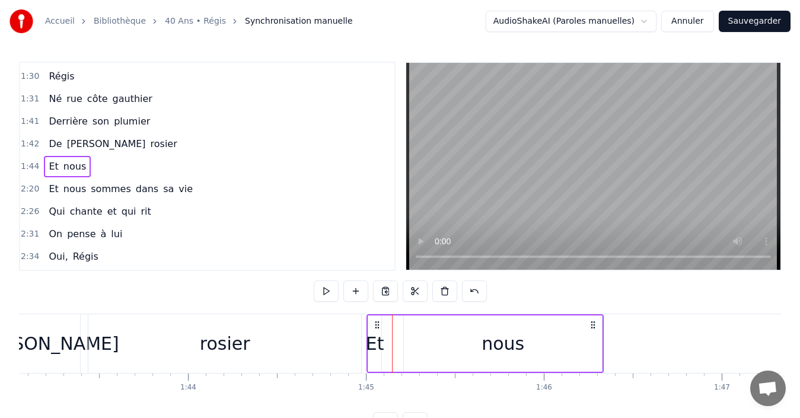
click at [377, 324] on icon at bounding box center [376, 324] width 9 height 9
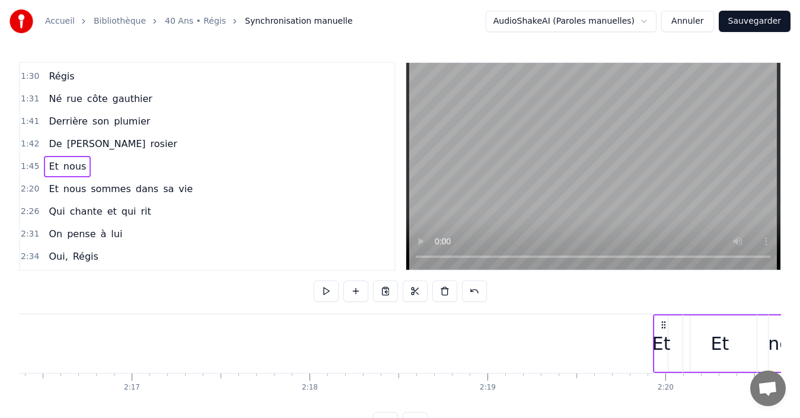
scroll to position [0, 24276]
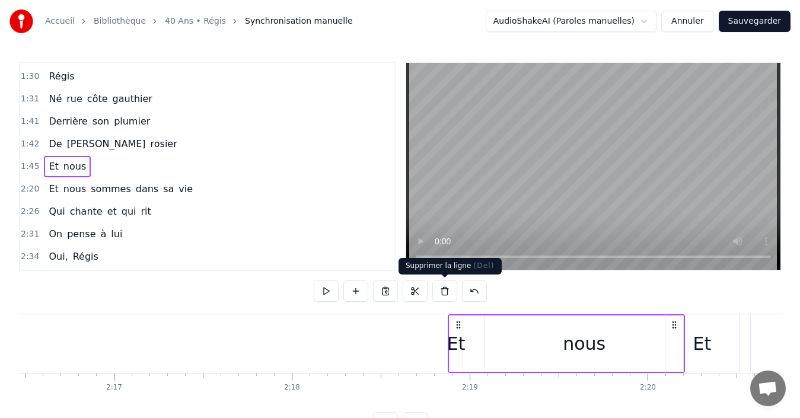
drag, startPoint x: 377, startPoint y: 324, endPoint x: 445, endPoint y: 299, distance: 72.8
click at [445, 299] on div "0:44 Derrière La Batie 0:51 Pour quelques mots 0:52 Qu'on pense si fort 0:59 [D…" at bounding box center [400, 248] width 762 height 372
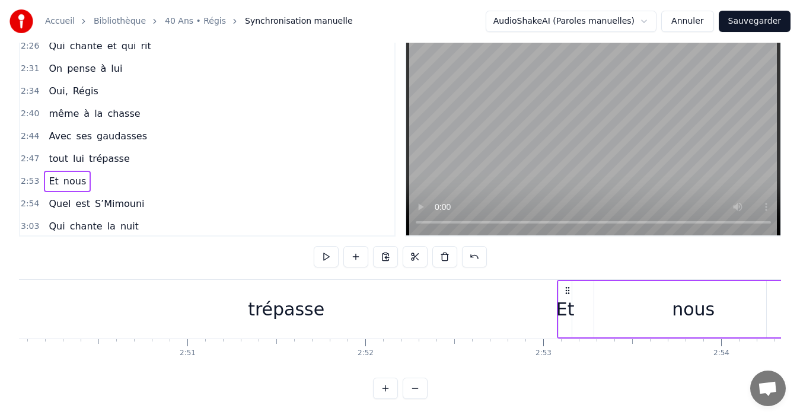
scroll to position [0, 30351]
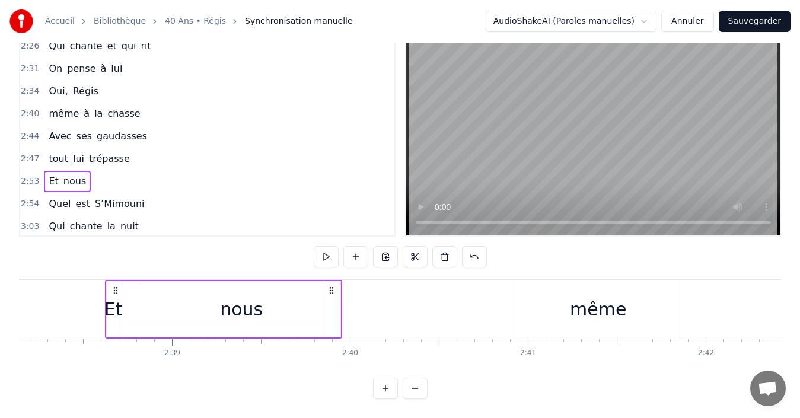
drag, startPoint x: 467, startPoint y: 282, endPoint x: 110, endPoint y: 260, distance: 358.2
click at [110, 260] on div "0:44 Derrière La Batie 0:51 Pour quelques mots 0:52 Qu'on pense si fort 0:59 [D…" at bounding box center [400, 213] width 762 height 372
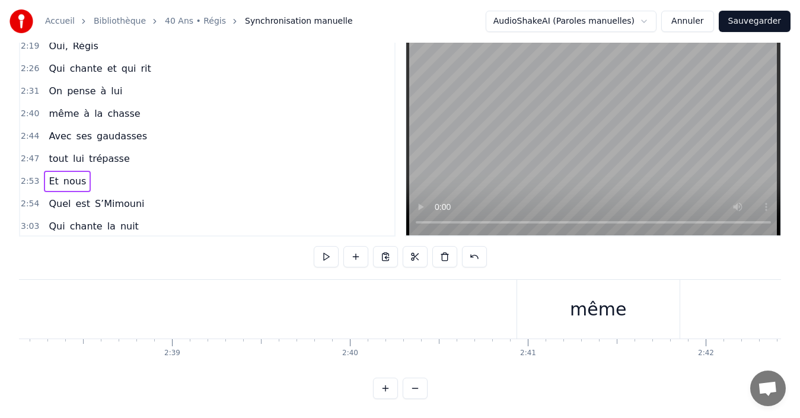
scroll to position [0, 28119]
click at [33, 177] on span "2:53" at bounding box center [30, 182] width 18 height 12
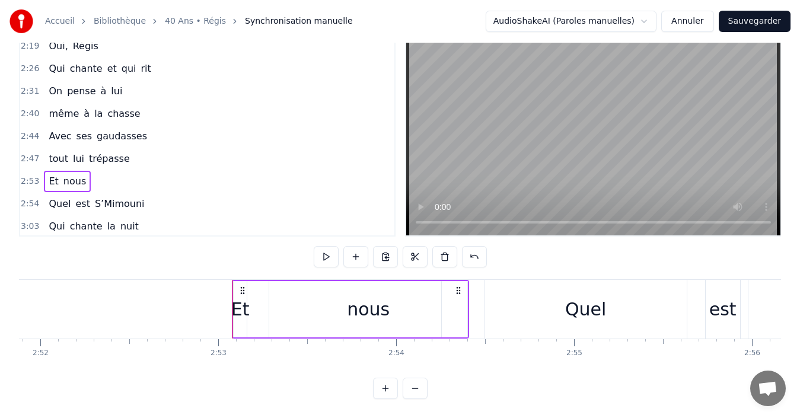
click at [31, 176] on span "2:53" at bounding box center [30, 182] width 18 height 12
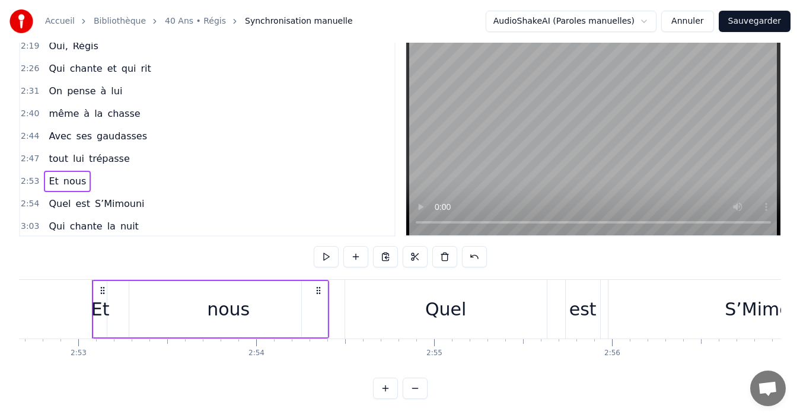
scroll to position [0, 30729]
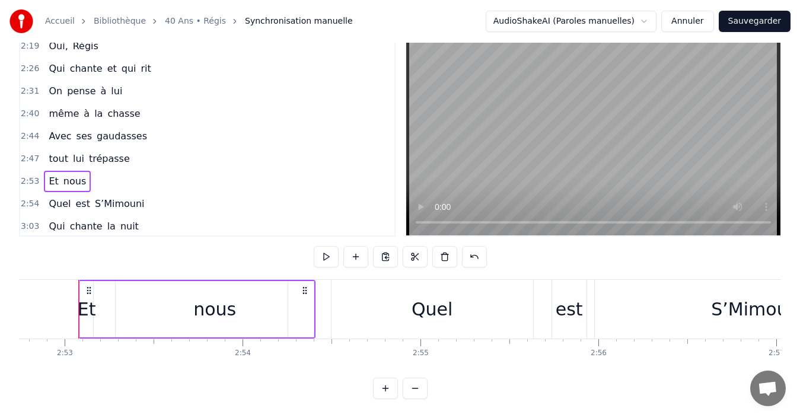
click at [31, 176] on span "2:53" at bounding box center [30, 182] width 18 height 12
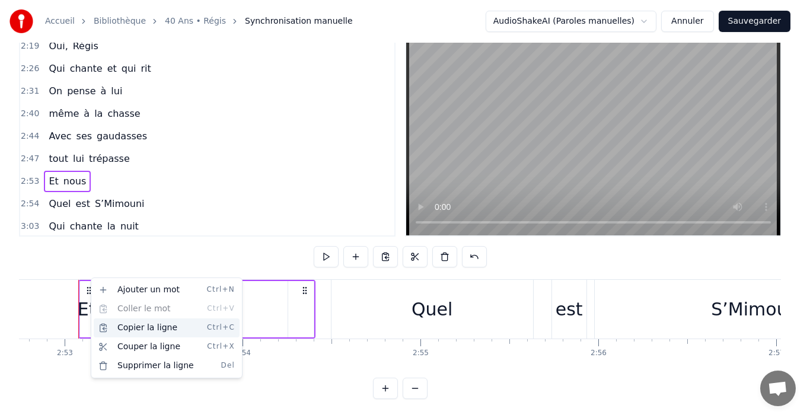
click at [173, 332] on div "Copier la ligne Ctrl+C" at bounding box center [167, 327] width 146 height 19
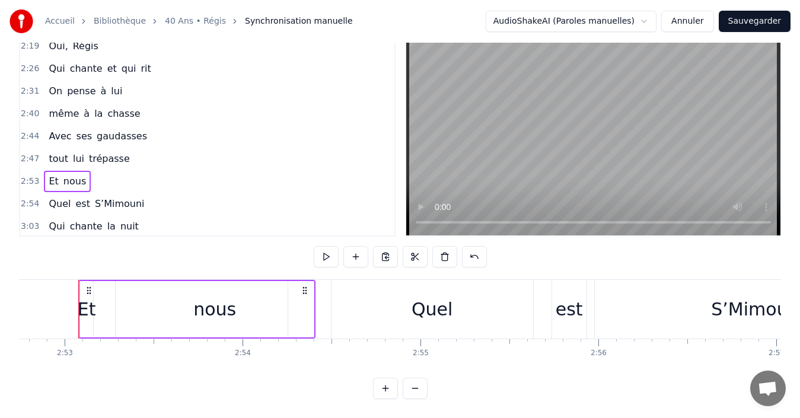
click at [381, 394] on button at bounding box center [385, 388] width 25 height 21
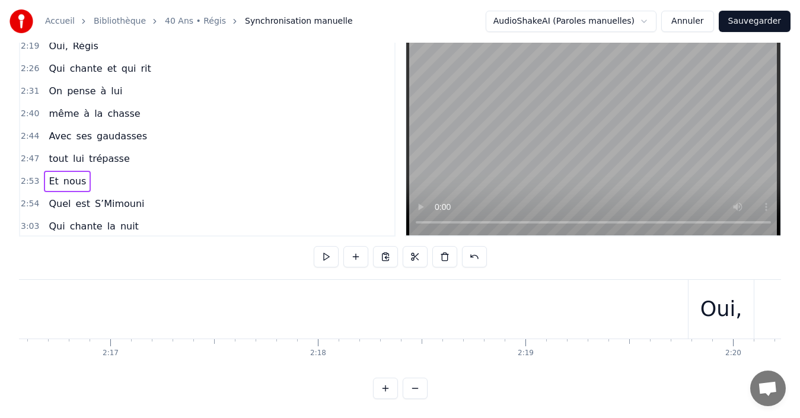
scroll to position [0, 28381]
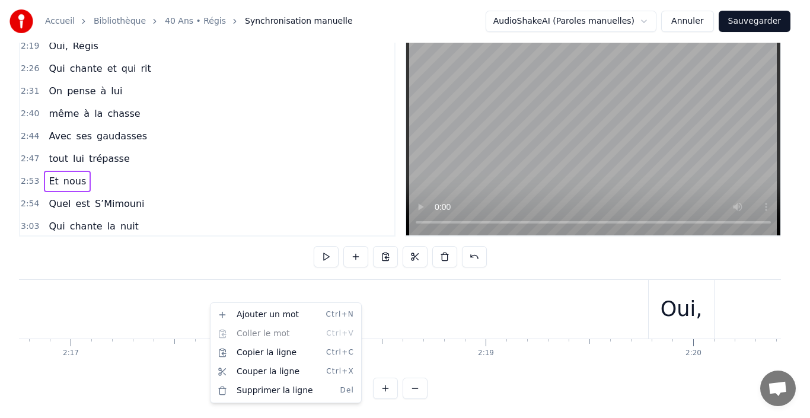
click at [178, 293] on html "Accueil Bibliothèque 40 Ans • Régis Synchronisation manuelle AudioShakeAI (Paro…" at bounding box center [405, 192] width 810 height 452
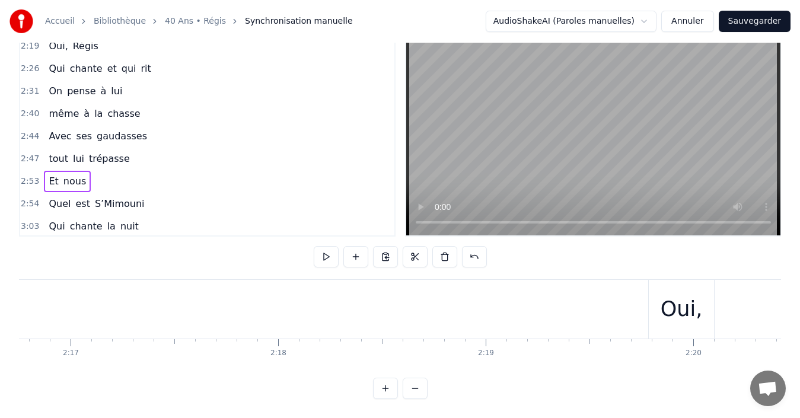
drag, startPoint x: 79, startPoint y: 162, endPoint x: 155, endPoint y: 157, distance: 76.0
click at [155, 157] on div "0:44 Derrière La Batie 0:51 Pour quelques mots 0:52 Qu'on pense si fort 0:59 [D…" at bounding box center [207, 131] width 377 height 209
drag, startPoint x: 100, startPoint y: 176, endPoint x: 94, endPoint y: 154, distance: 22.6
click at [94, 154] on div "0:44 Derrière La Batie 0:51 Pour quelques mots 0:52 Qu'on pense si fort 0:59 [D…" at bounding box center [207, 131] width 377 height 209
drag, startPoint x: 31, startPoint y: 170, endPoint x: 31, endPoint y: 161, distance: 8.9
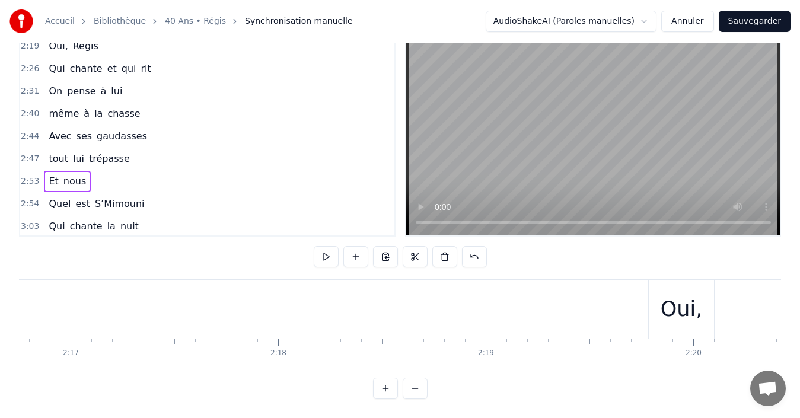
click at [31, 170] on div "2:53 Et nous" at bounding box center [207, 181] width 374 height 23
drag, startPoint x: 56, startPoint y: 179, endPoint x: 56, endPoint y: 146, distance: 33.2
click at [56, 146] on div "0:44 Derrière La Batie 0:51 Pour quelques mots 0:52 Qu'on pense si fort 0:59 [D…" at bounding box center [207, 131] width 377 height 209
click at [471, 250] on button at bounding box center [474, 256] width 25 height 21
click at [461, 249] on button at bounding box center [459, 256] width 25 height 21
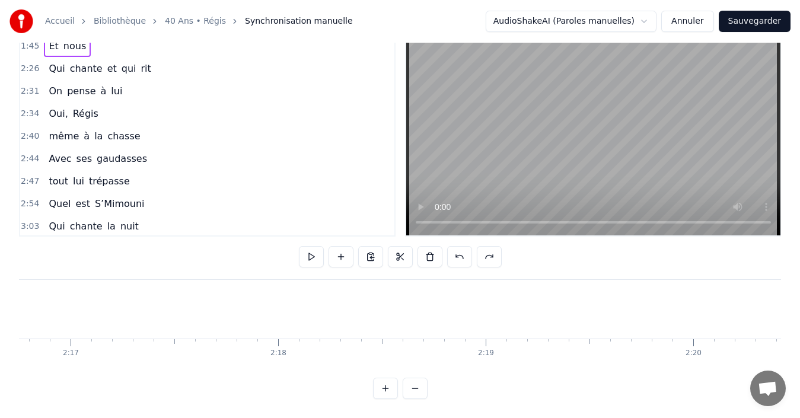
click at [461, 249] on button at bounding box center [459, 256] width 25 height 21
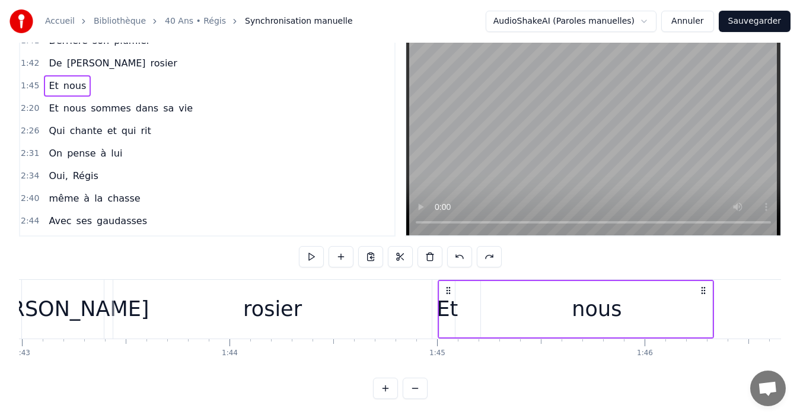
scroll to position [0, 21413]
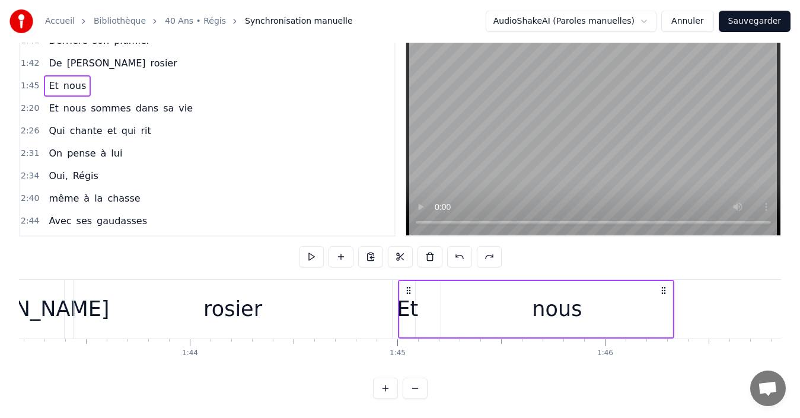
click at [553, 312] on div "nous" at bounding box center [557, 309] width 50 height 31
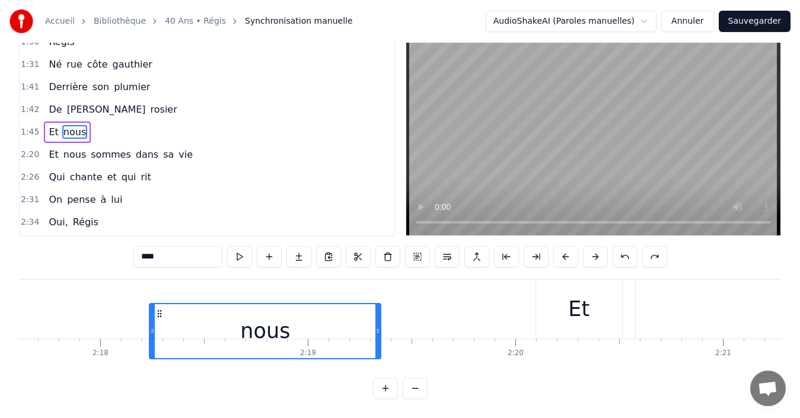
scroll to position [0, 28543]
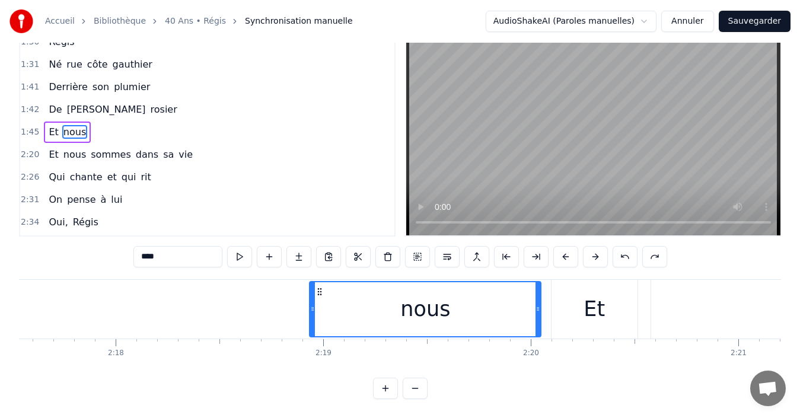
drag, startPoint x: 450, startPoint y: 325, endPoint x: 347, endPoint y: 304, distance: 104.8
click at [347, 304] on div "nous" at bounding box center [425, 309] width 230 height 54
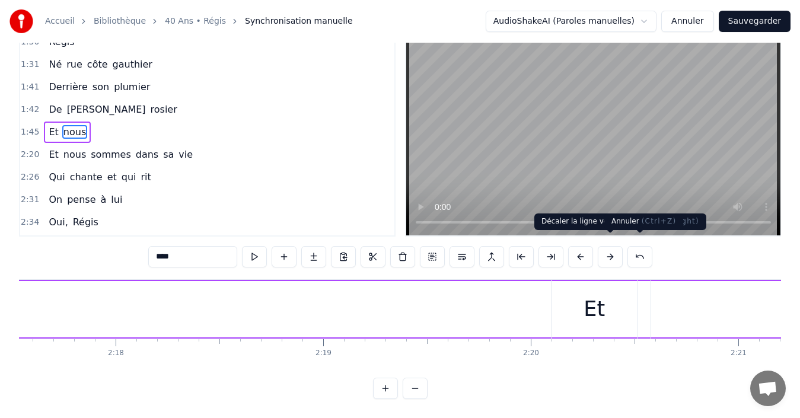
click at [639, 252] on button at bounding box center [639, 256] width 25 height 21
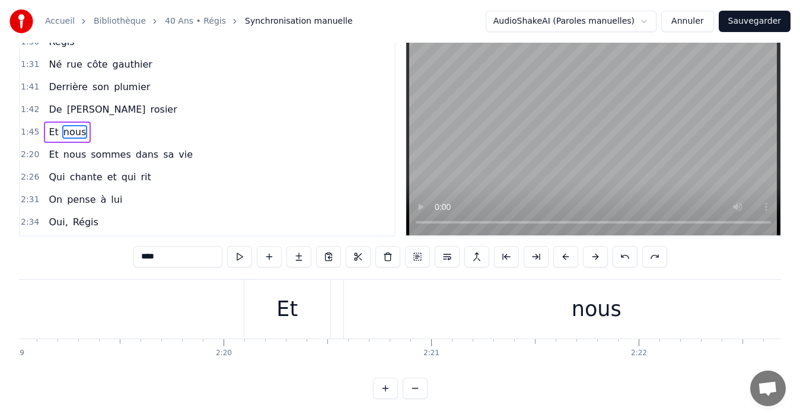
scroll to position [0, 28929]
click at [322, 298] on div "nous" at bounding box center [518, 309] width 505 height 59
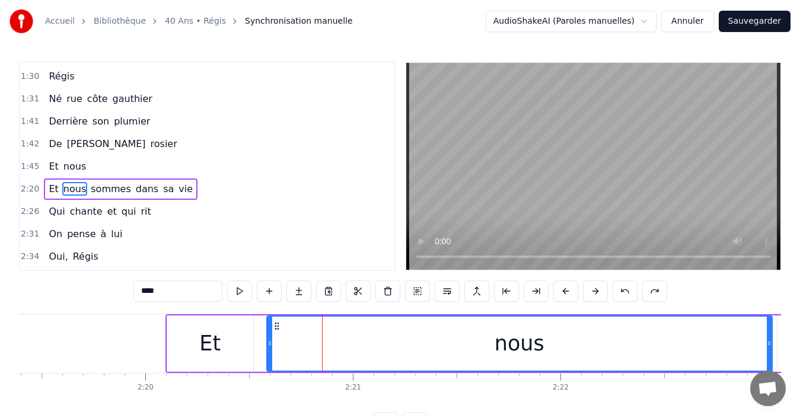
scroll to position [223, 0]
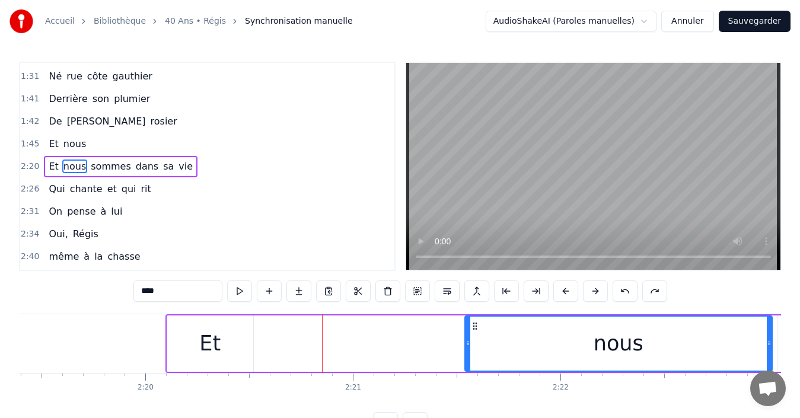
drag, startPoint x: 269, startPoint y: 345, endPoint x: 462, endPoint y: 349, distance: 192.8
click at [465, 349] on div at bounding box center [467, 344] width 5 height 54
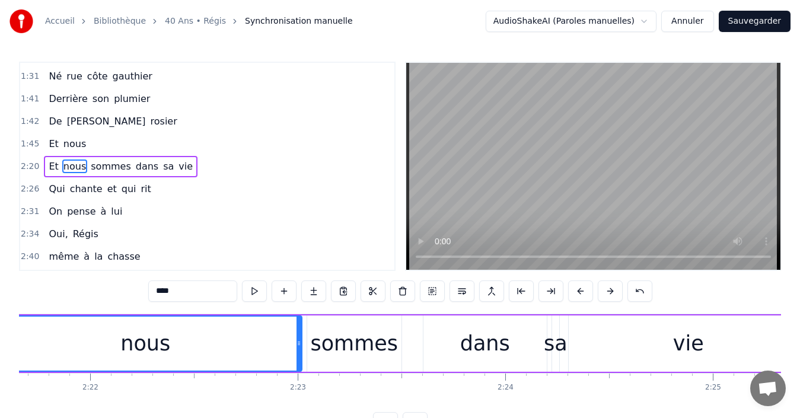
scroll to position [0, 29086]
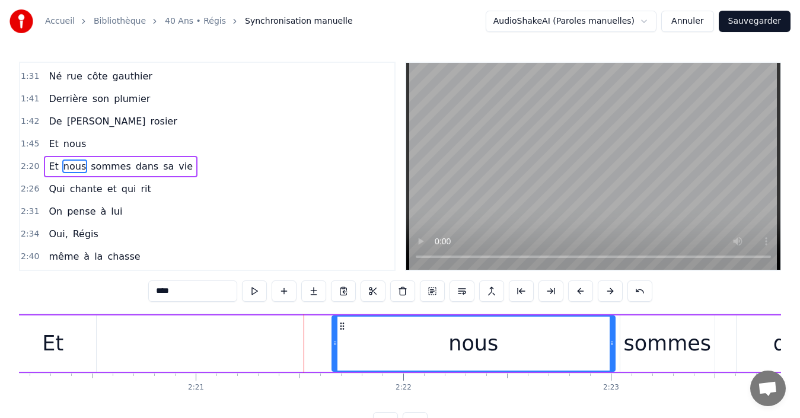
drag, startPoint x: 302, startPoint y: 348, endPoint x: 332, endPoint y: 346, distance: 29.7
click at [333, 346] on div at bounding box center [335, 344] width 5 height 54
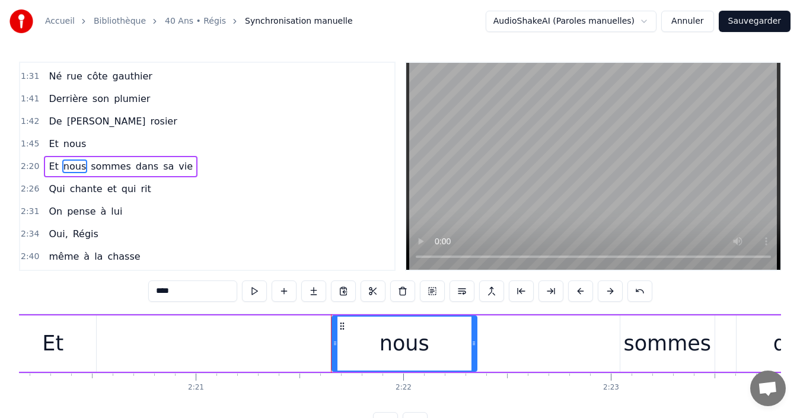
drag, startPoint x: 613, startPoint y: 344, endPoint x: 475, endPoint y: 339, distance: 138.3
click at [476, 339] on icon at bounding box center [473, 343] width 5 height 9
click at [41, 354] on div "Et" at bounding box center [53, 343] width 86 height 56
type input "**"
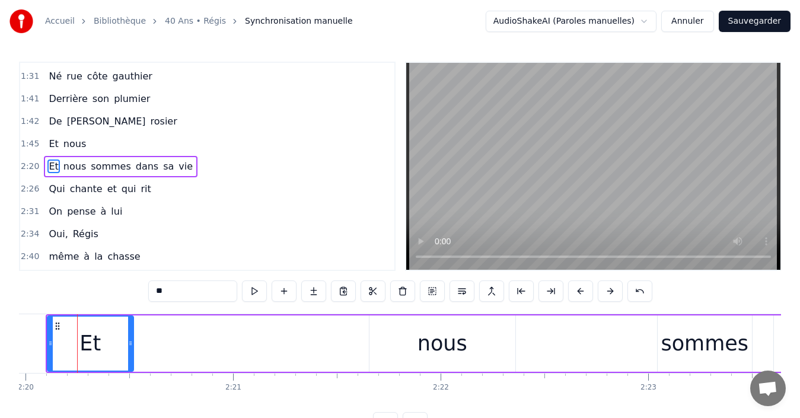
scroll to position [0, 29047]
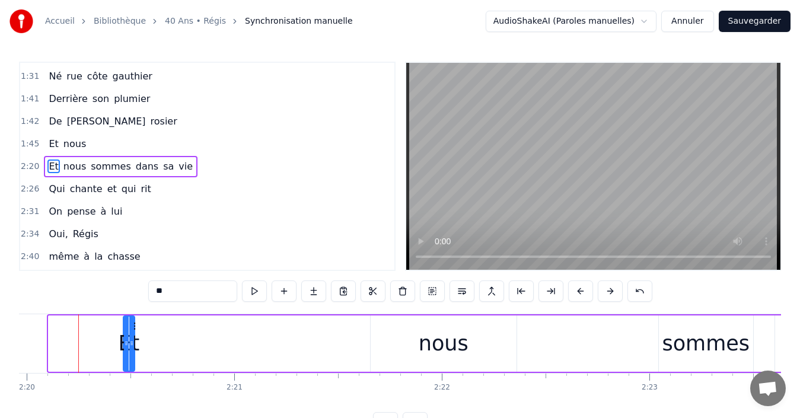
drag, startPoint x: 50, startPoint y: 350, endPoint x: 127, endPoint y: 341, distance: 77.1
click at [126, 341] on div at bounding box center [126, 344] width 5 height 54
click at [133, 341] on div "Et" at bounding box center [130, 344] width 8 height 54
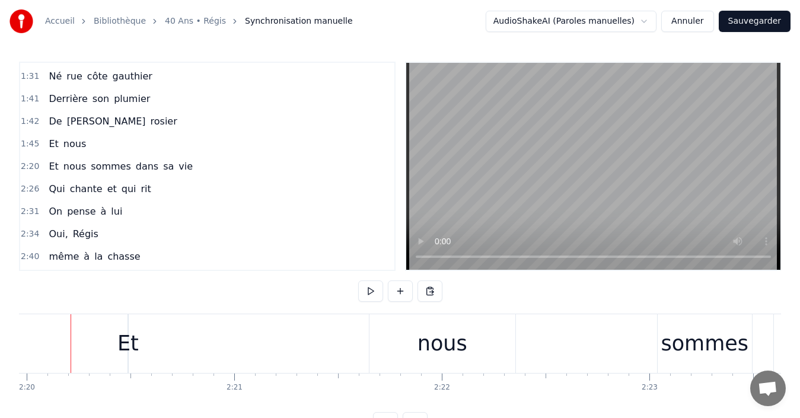
scroll to position [0, 29040]
click at [141, 342] on div "Et" at bounding box center [135, 343] width 21 height 31
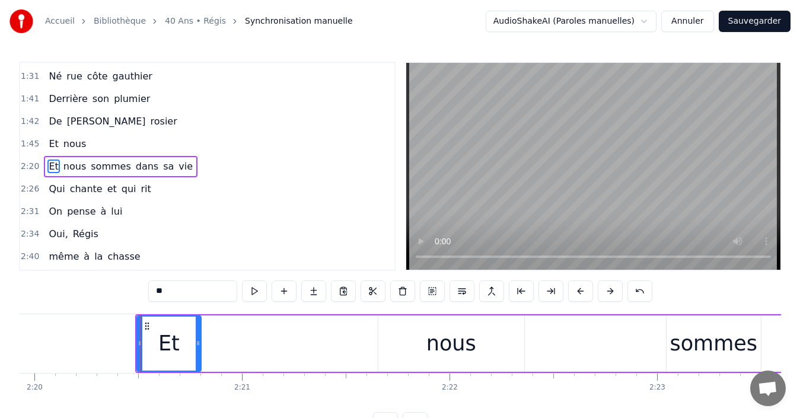
drag, startPoint x: 136, startPoint y: 343, endPoint x: 202, endPoint y: 336, distance: 65.6
click at [202, 336] on div "Et nous sommes dans sa vie" at bounding box center [652, 343] width 1034 height 59
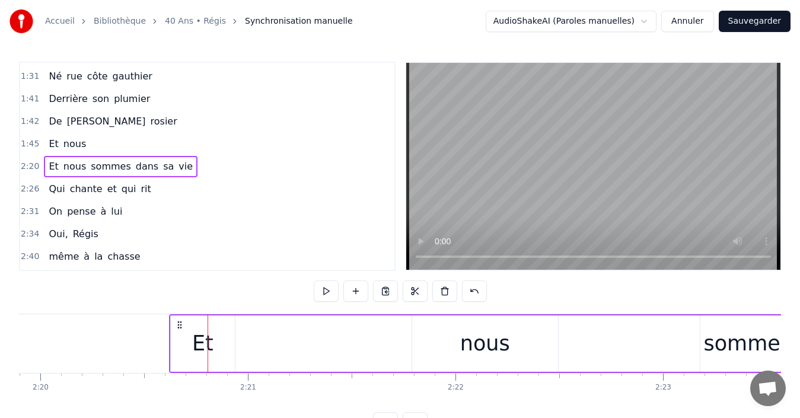
drag, startPoint x: 142, startPoint y: 324, endPoint x: 159, endPoint y: 315, distance: 19.4
click at [169, 315] on div "Et nous sommes dans sa vie" at bounding box center [686, 343] width 1034 height 59
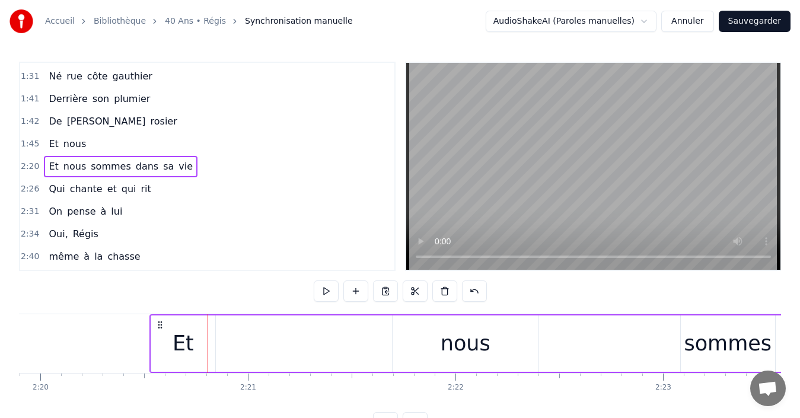
scroll to position [0, 29031]
click at [178, 342] on div "Et" at bounding box center [186, 343] width 21 height 31
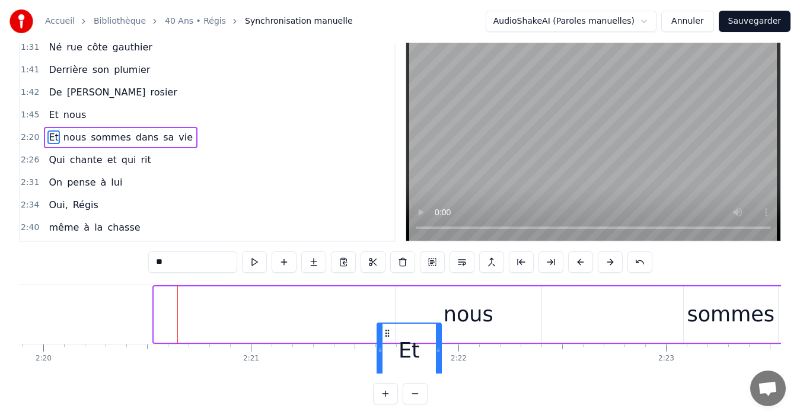
scroll to position [37, 0]
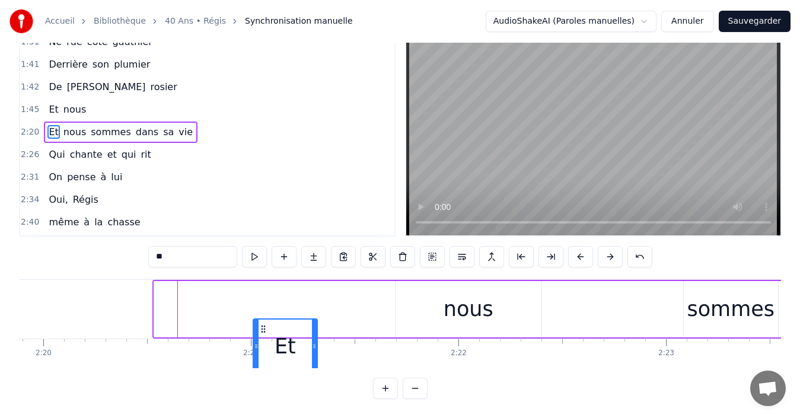
drag, startPoint x: 164, startPoint y: 327, endPoint x: 254, endPoint y: 282, distance: 101.3
click at [254, 282] on div "Et nous sommes dans sa vie" at bounding box center [669, 309] width 1034 height 59
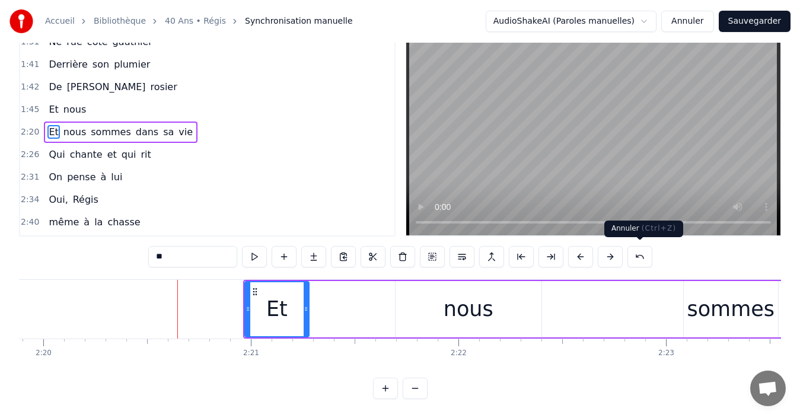
click at [644, 256] on button at bounding box center [639, 256] width 25 height 21
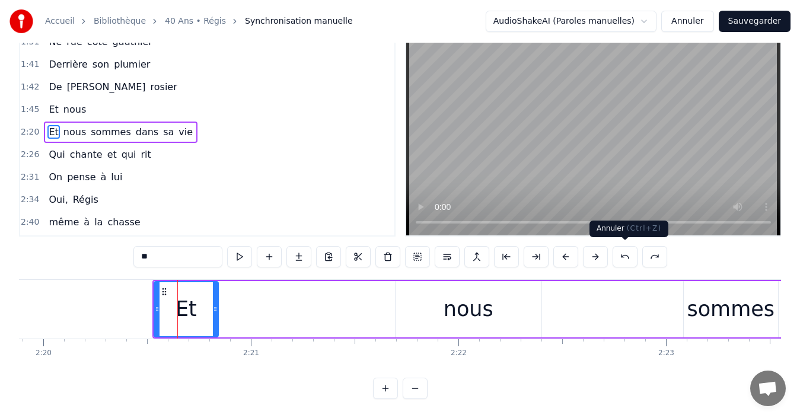
click at [634, 254] on button at bounding box center [625, 256] width 25 height 21
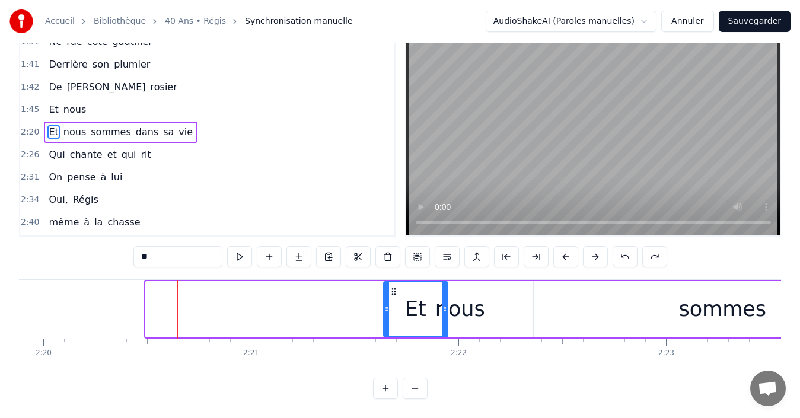
drag, startPoint x: 154, startPoint y: 289, endPoint x: 393, endPoint y: 283, distance: 238.5
click at [393, 283] on div "Et" at bounding box center [415, 309] width 63 height 54
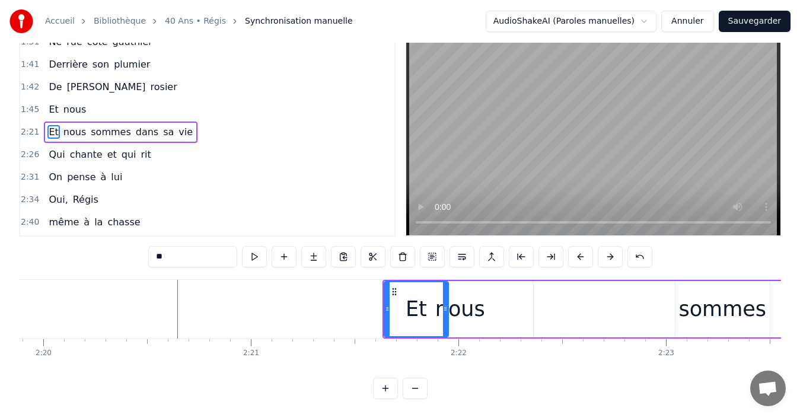
click at [416, 302] on div "Et" at bounding box center [416, 309] width 21 height 31
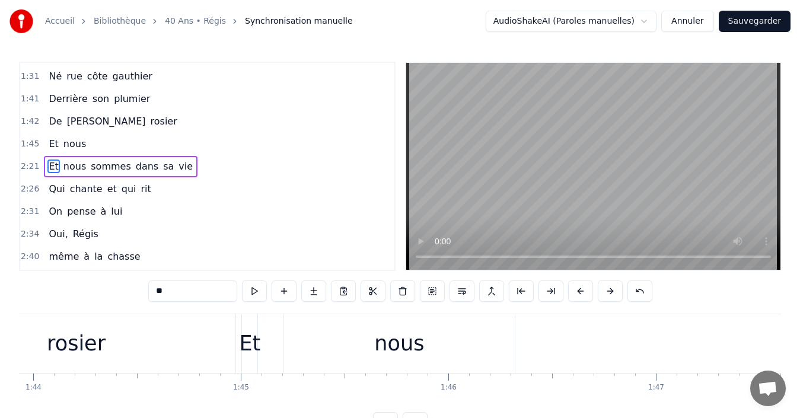
scroll to position [0, 21608]
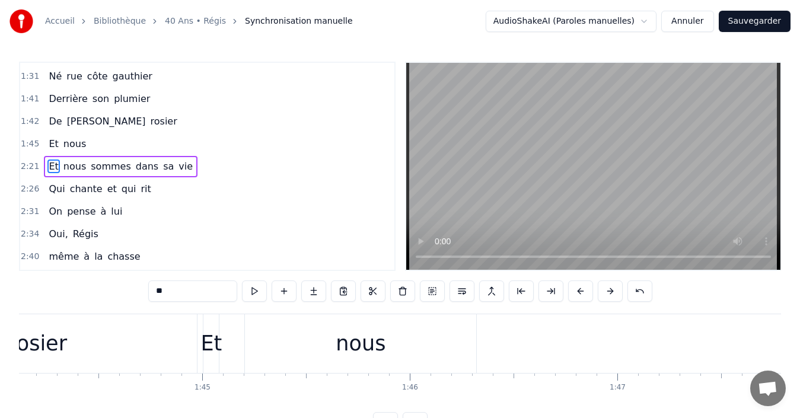
click at [361, 353] on div "nous" at bounding box center [361, 343] width 50 height 31
type input "****"
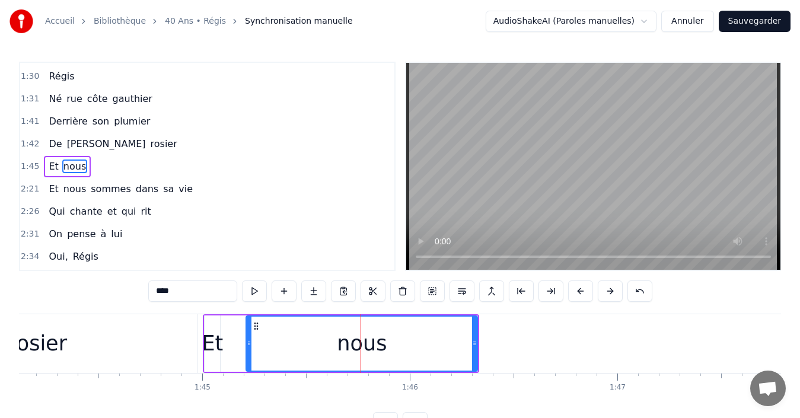
click at [235, 334] on div "Et nous" at bounding box center [341, 343] width 276 height 59
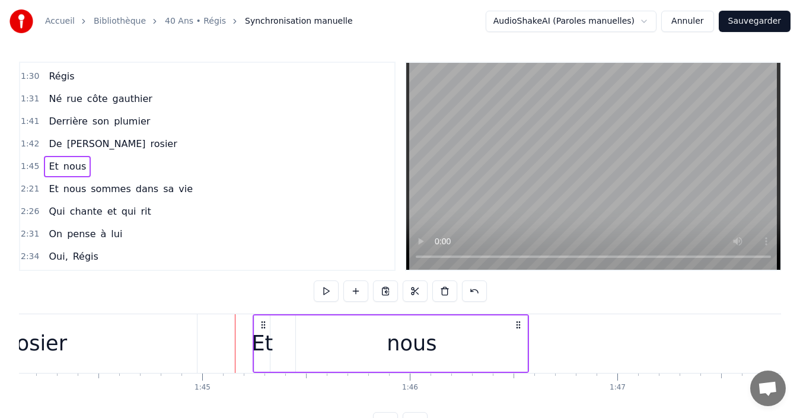
drag, startPoint x: 209, startPoint y: 324, endPoint x: 259, endPoint y: 317, distance: 50.3
click at [259, 317] on div "Et nous" at bounding box center [391, 343] width 276 height 59
click at [286, 327] on div "Et nous" at bounding box center [391, 343] width 276 height 59
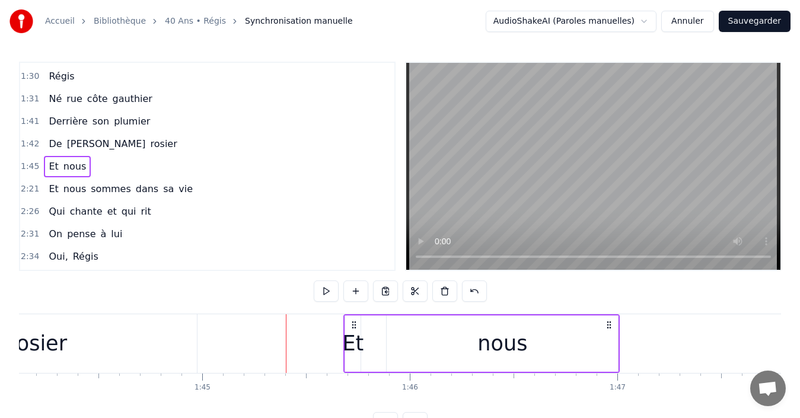
drag, startPoint x: 263, startPoint y: 323, endPoint x: 359, endPoint y: 327, distance: 95.6
click at [357, 327] on icon at bounding box center [353, 324] width 9 height 9
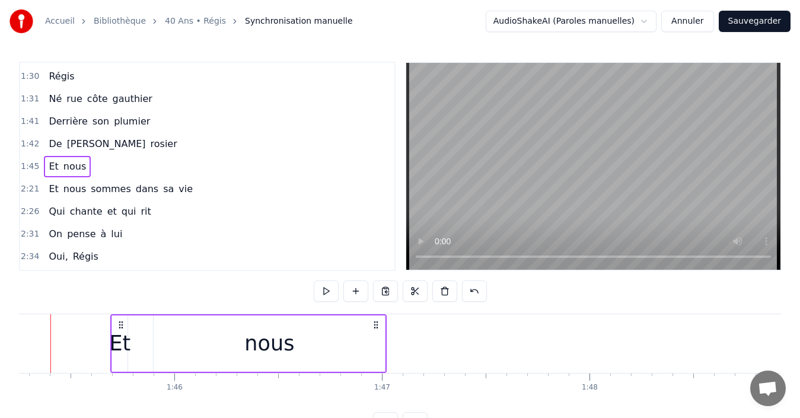
scroll to position [0, 21804]
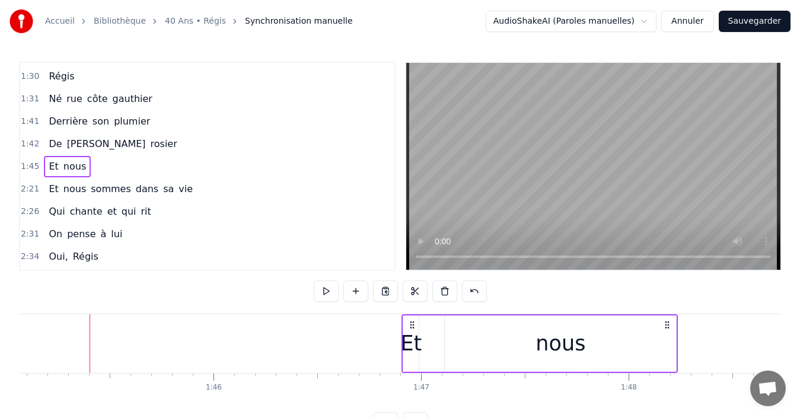
drag, startPoint x: 162, startPoint y: 324, endPoint x: 417, endPoint y: 311, distance: 255.9
click at [417, 311] on div "0:44 Derrière La Batie 0:51 Pour quelques mots 0:52 Qu'on pense si fort 0:59 [D…" at bounding box center [400, 248] width 762 height 372
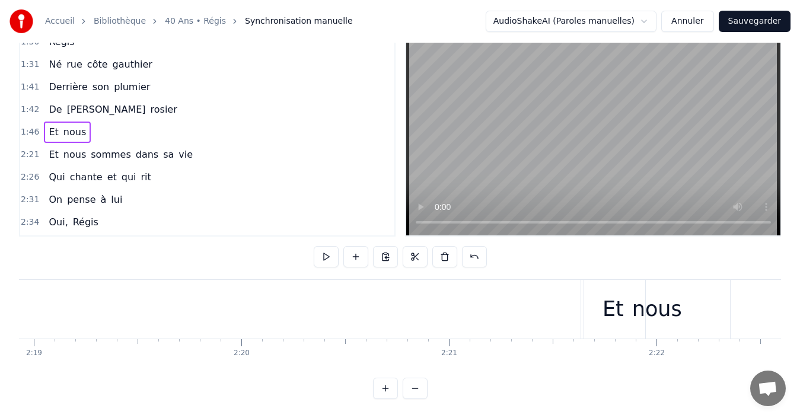
scroll to position [0, 28844]
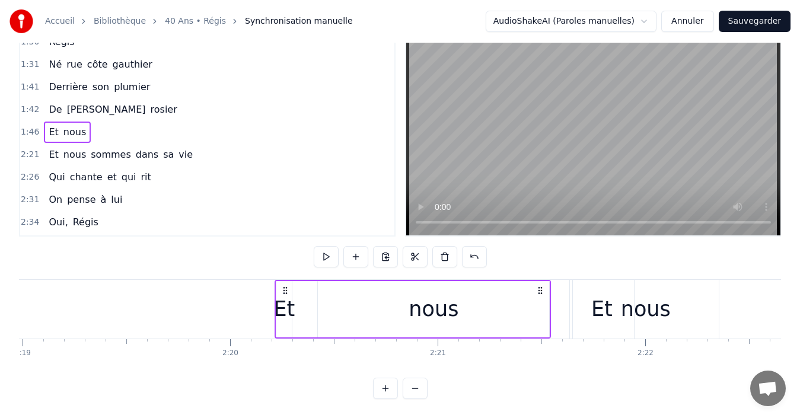
drag, startPoint x: 138, startPoint y: 324, endPoint x: 538, endPoint y: 281, distance: 401.9
click at [538, 281] on div "Et nous" at bounding box center [413, 309] width 276 height 59
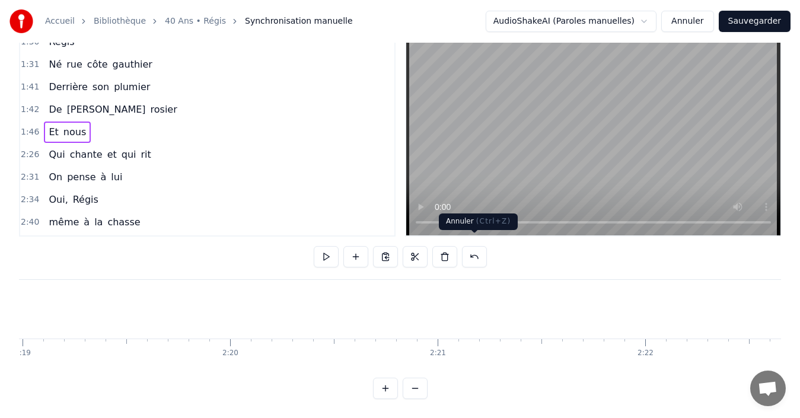
click at [481, 253] on button at bounding box center [474, 256] width 25 height 21
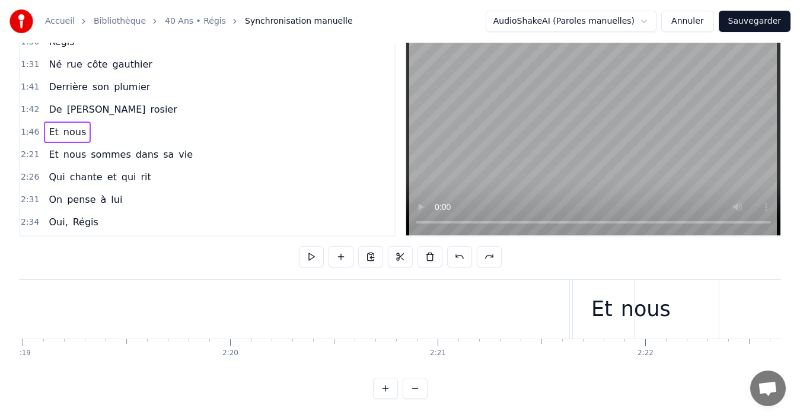
click at [602, 308] on div "nous" at bounding box center [646, 309] width 146 height 59
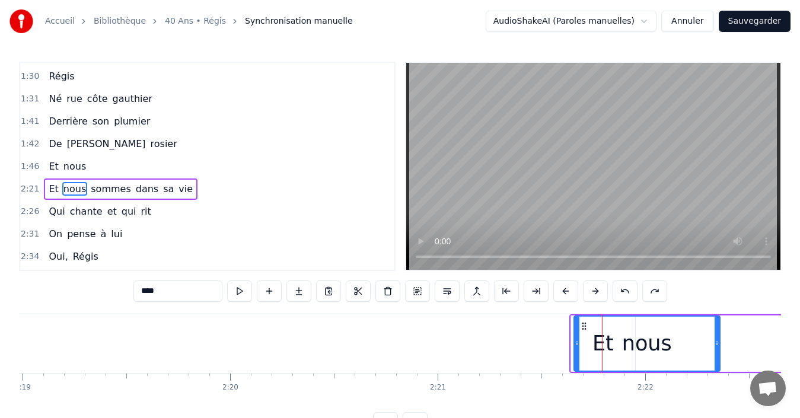
scroll to position [223, 0]
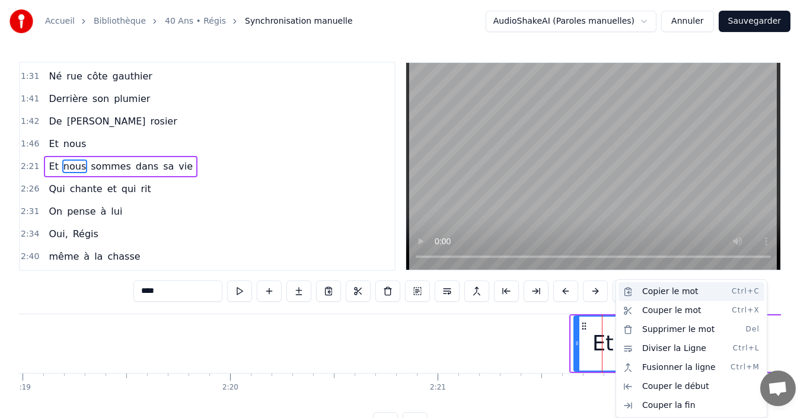
click at [673, 294] on div "Copier le mot Ctrl+C" at bounding box center [691, 291] width 146 height 19
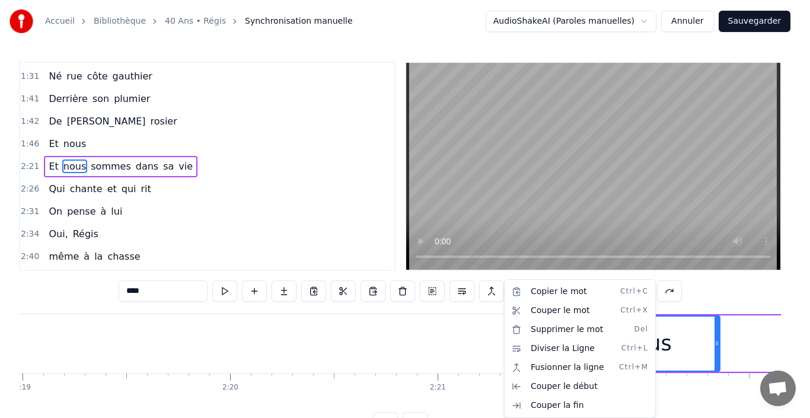
click at [411, 348] on html "Accueil Bibliothèque 40 Ans • Régis Synchronisation manuelle AudioShakeAI (Paro…" at bounding box center [405, 226] width 810 height 452
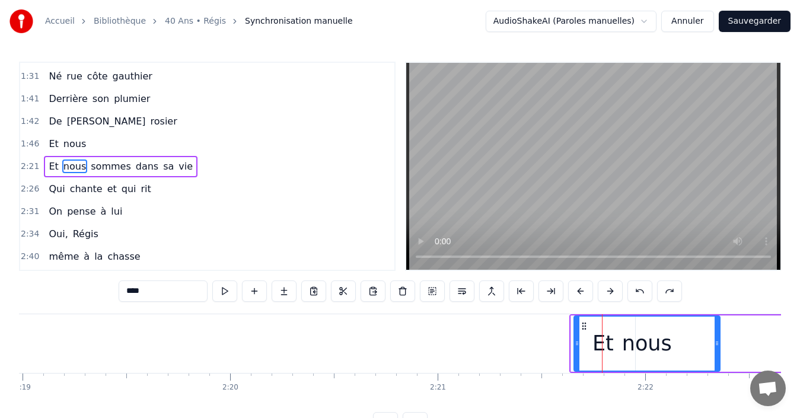
click at [157, 289] on input "****" at bounding box center [163, 290] width 89 height 21
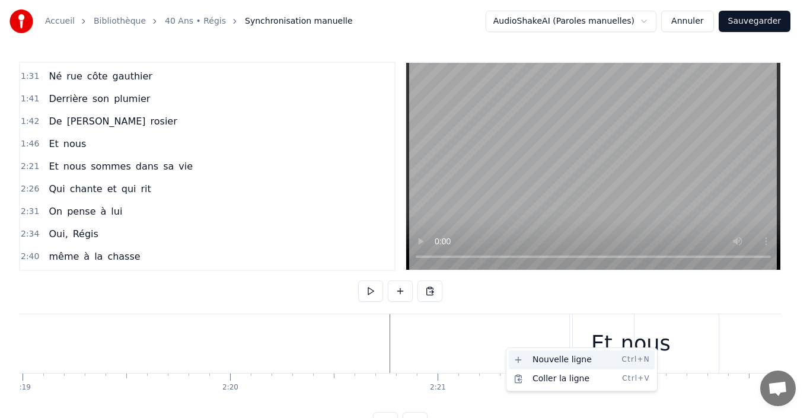
click at [519, 359] on div "Nouvelle ligne Ctrl+N" at bounding box center [582, 359] width 146 height 19
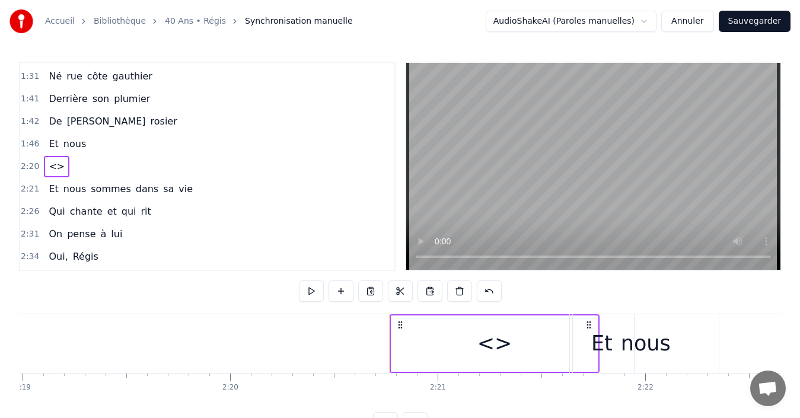
click at [447, 344] on div "<>" at bounding box center [494, 343] width 206 height 56
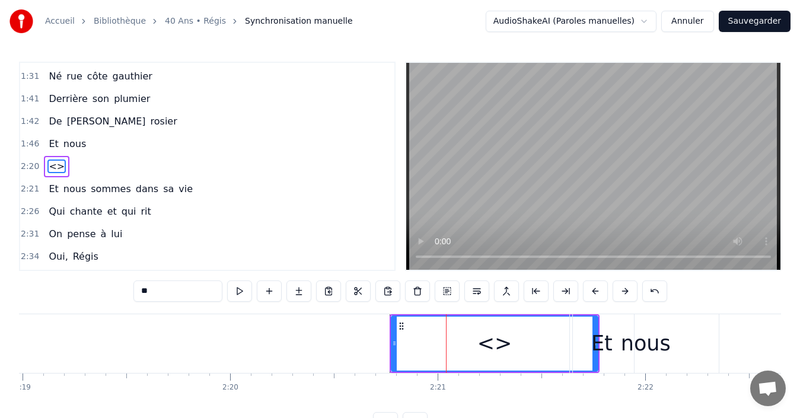
drag, startPoint x: 160, startPoint y: 289, endPoint x: 124, endPoint y: 291, distance: 35.6
click at [124, 291] on div "0:44 Derrière La Batie 0:51 Pour quelques mots 0:52 Qu'on pense si fort 0:59 [D…" at bounding box center [400, 248] width 762 height 372
click at [151, 292] on input "*******" at bounding box center [177, 290] width 89 height 21
click at [150, 290] on input "********" at bounding box center [177, 290] width 89 height 21
click at [74, 145] on span "nous" at bounding box center [74, 144] width 25 height 14
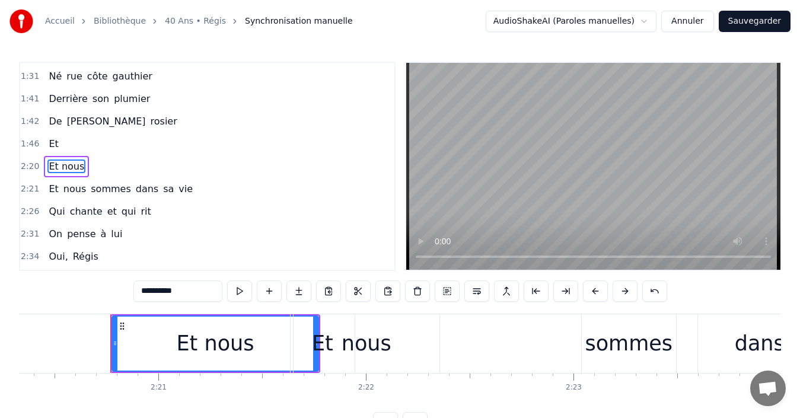
scroll to position [0, 29155]
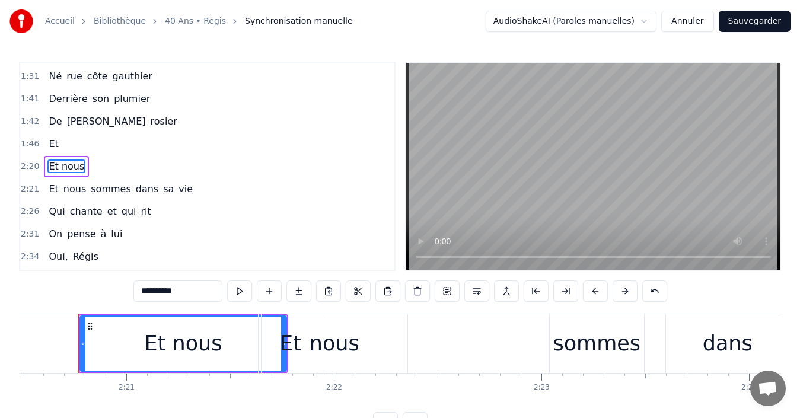
click at [47, 139] on span "Et" at bounding box center [53, 144] width 12 height 14
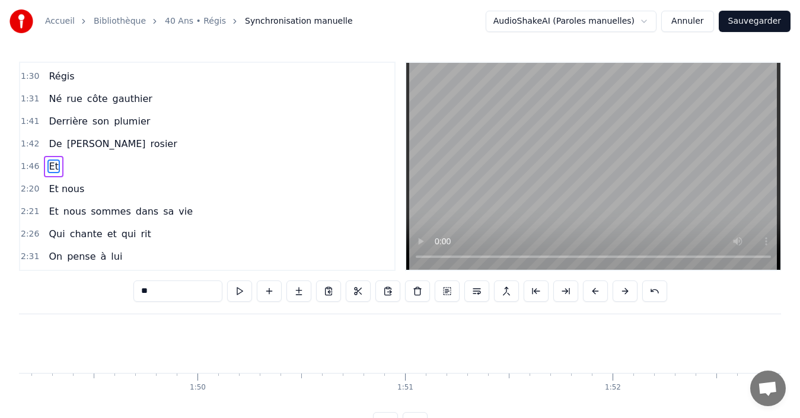
scroll to position [0, 22128]
type input "*********"
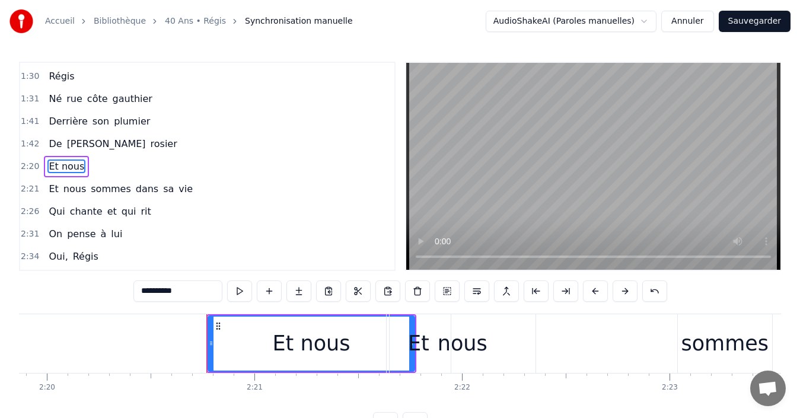
scroll to position [0, 29155]
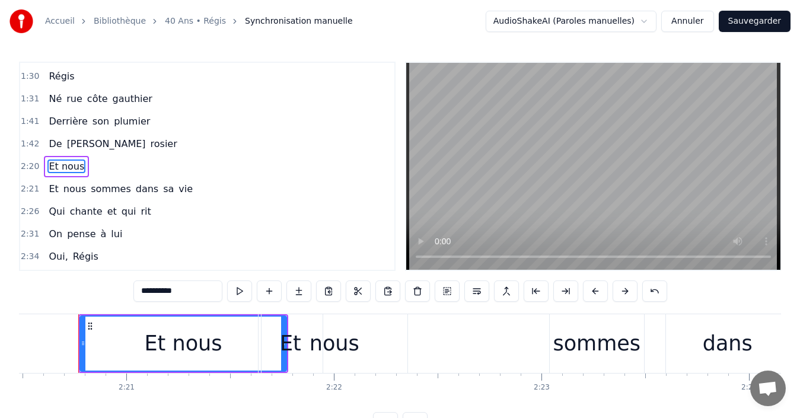
click at [24, 144] on span "1:42" at bounding box center [30, 144] width 18 height 12
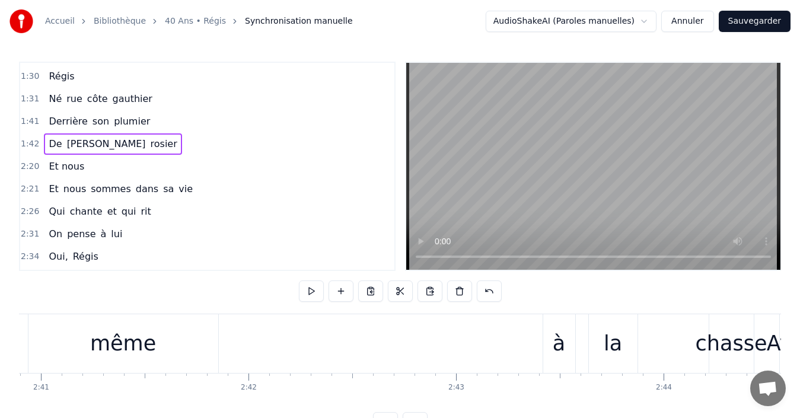
scroll to position [0, 33313]
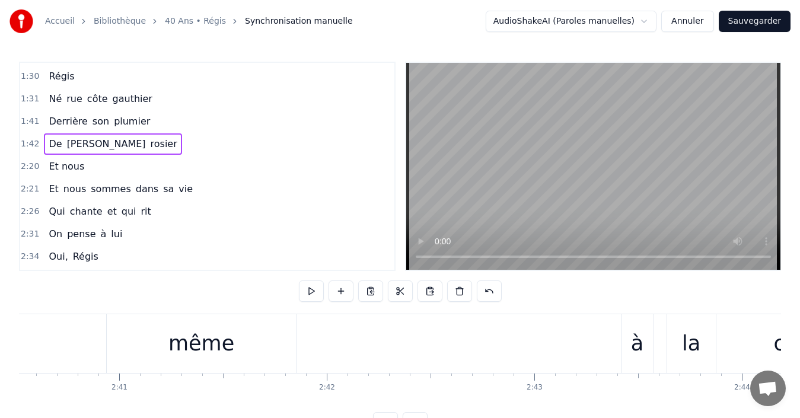
click at [174, 346] on div "même" at bounding box center [201, 343] width 66 height 31
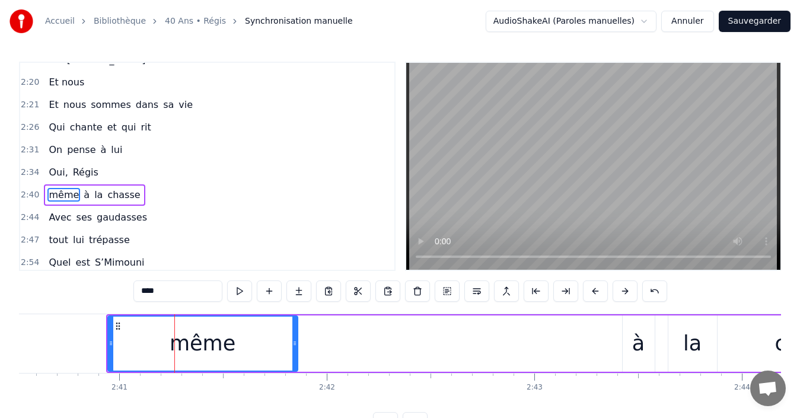
scroll to position [313, 0]
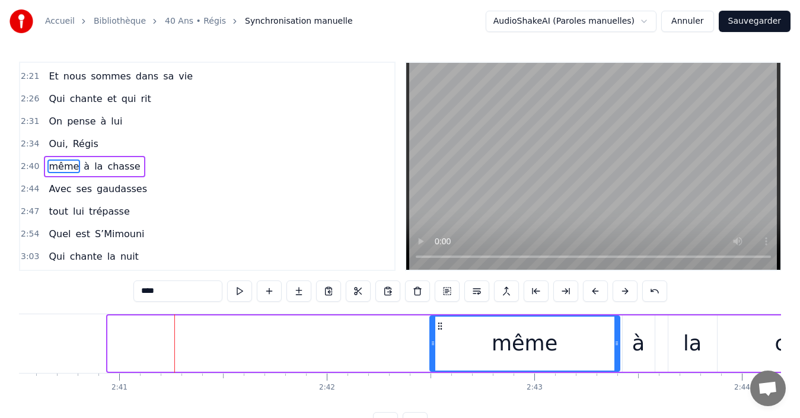
drag, startPoint x: 117, startPoint y: 324, endPoint x: 439, endPoint y: 330, distance: 322.0
click at [439, 330] on icon at bounding box center [439, 325] width 9 height 9
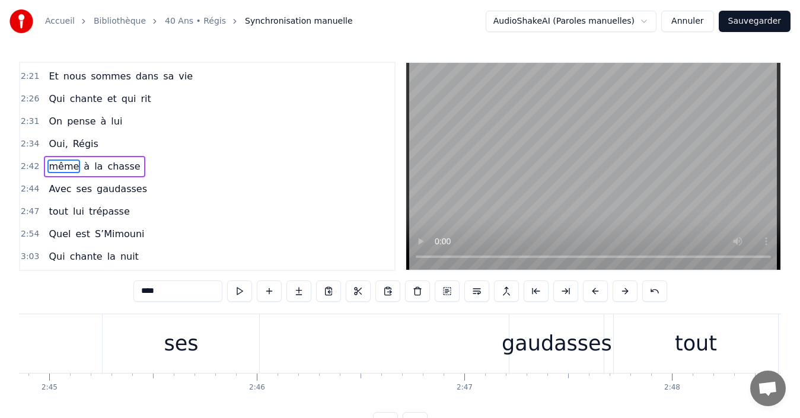
scroll to position [0, 34136]
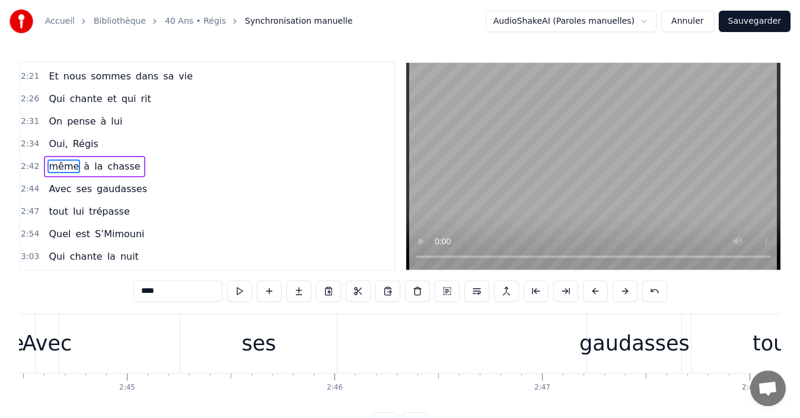
click at [633, 349] on div "gaudasses" at bounding box center [634, 343] width 110 height 31
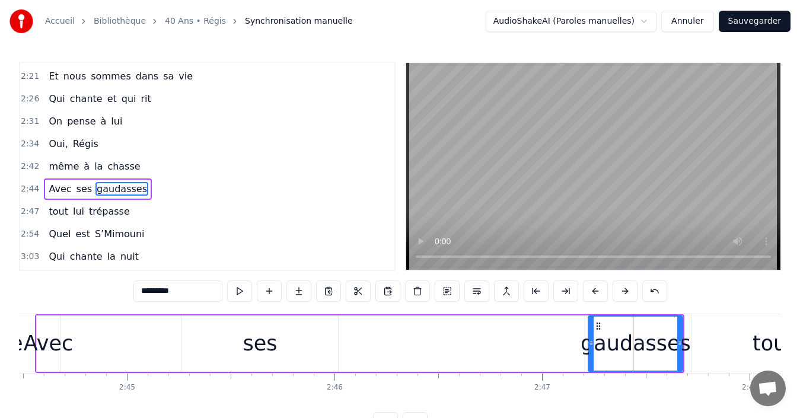
scroll to position [336, 0]
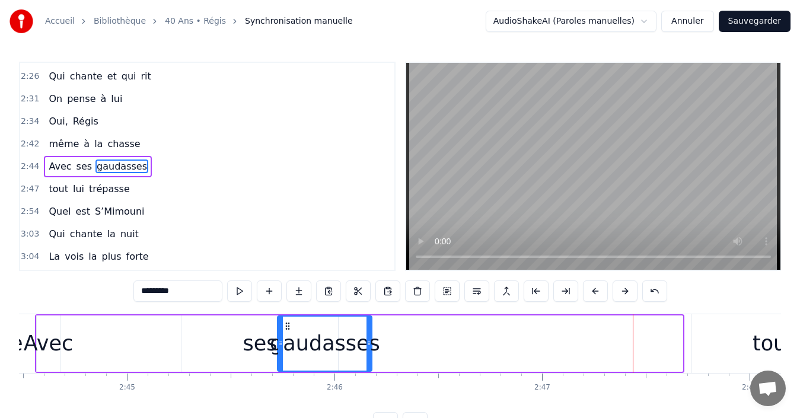
drag, startPoint x: 597, startPoint y: 326, endPoint x: 289, endPoint y: 323, distance: 307.8
click at [289, 323] on icon at bounding box center [287, 325] width 9 height 9
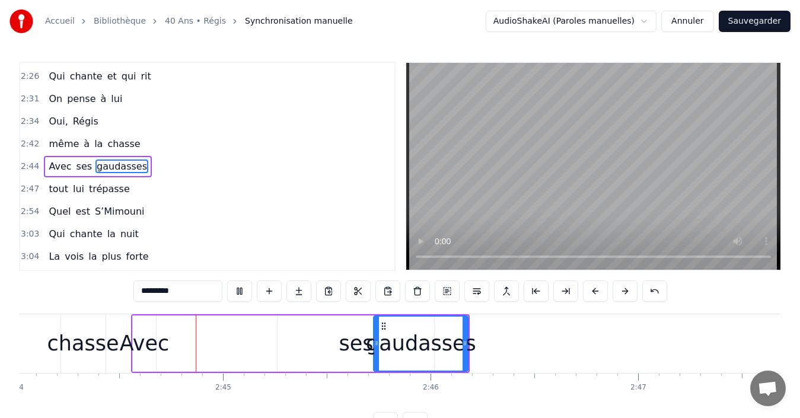
scroll to position [0, 34073]
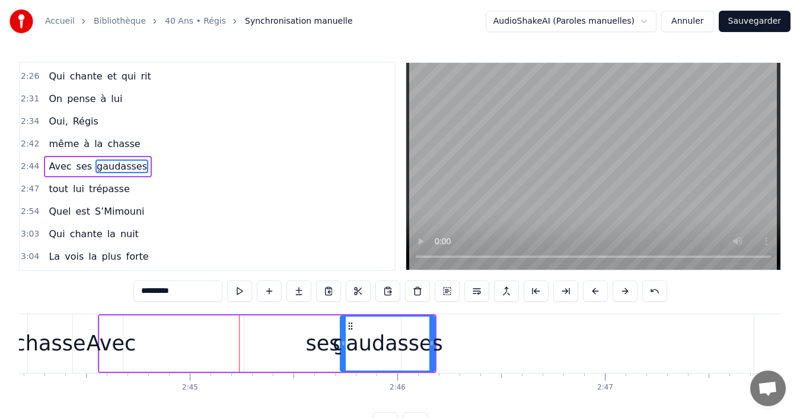
click at [107, 353] on div "Avec" at bounding box center [111, 343] width 49 height 31
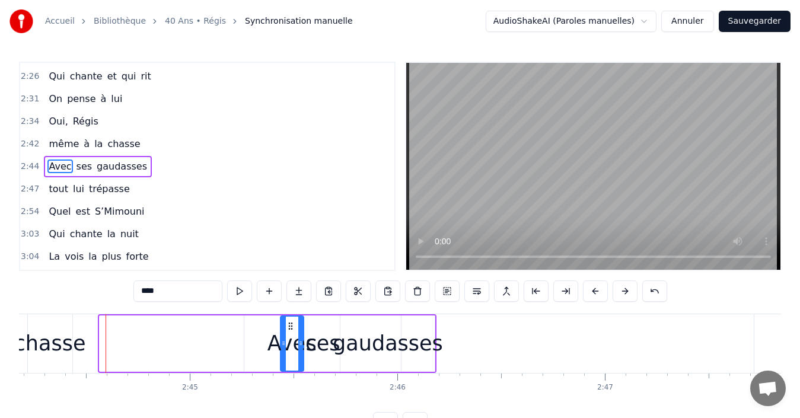
drag, startPoint x: 108, startPoint y: 326, endPoint x: 289, endPoint y: 333, distance: 181.0
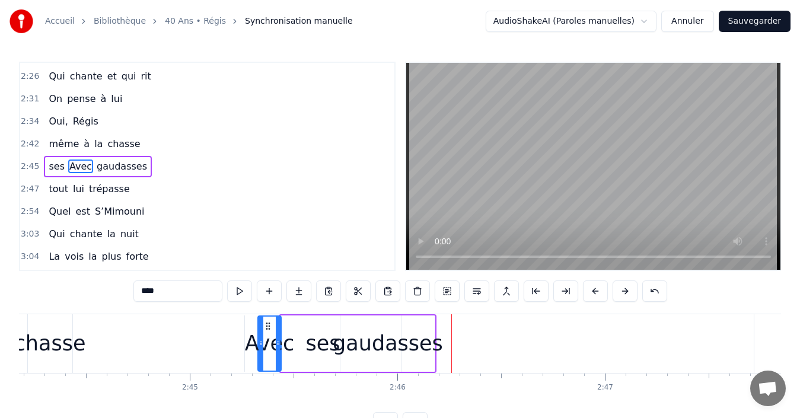
drag, startPoint x: 291, startPoint y: 325, endPoint x: 269, endPoint y: 325, distance: 22.5
click at [269, 325] on icon at bounding box center [267, 325] width 9 height 9
click at [321, 348] on div "ses" at bounding box center [322, 343] width 34 height 31
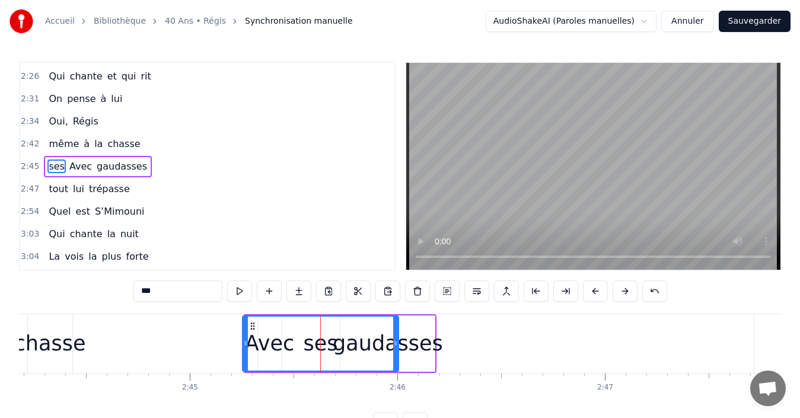
drag, startPoint x: 254, startPoint y: 326, endPoint x: 252, endPoint y: 319, distance: 7.5
click at [252, 319] on div "ses" at bounding box center [320, 344] width 155 height 54
click at [279, 346] on div "ses" at bounding box center [320, 344] width 155 height 54
click at [75, 168] on span "Avec" at bounding box center [80, 167] width 25 height 14
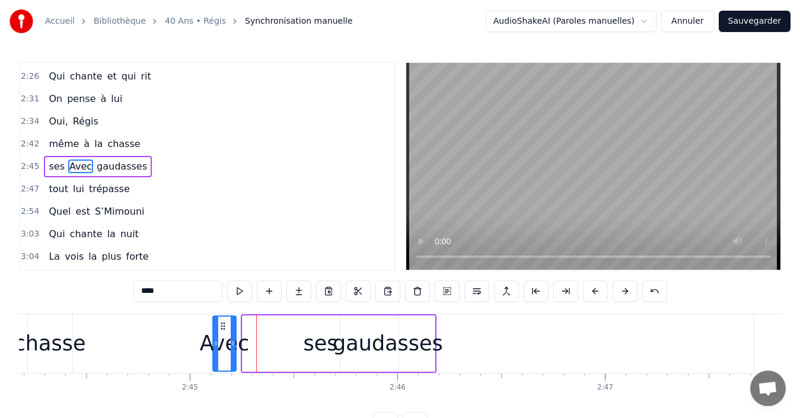
drag, startPoint x: 266, startPoint y: 326, endPoint x: 222, endPoint y: 327, distance: 43.9
click at [222, 327] on icon at bounding box center [222, 325] width 9 height 9
drag, startPoint x: 234, startPoint y: 346, endPoint x: 260, endPoint y: 341, distance: 26.0
click at [260, 341] on icon at bounding box center [259, 343] width 5 height 9
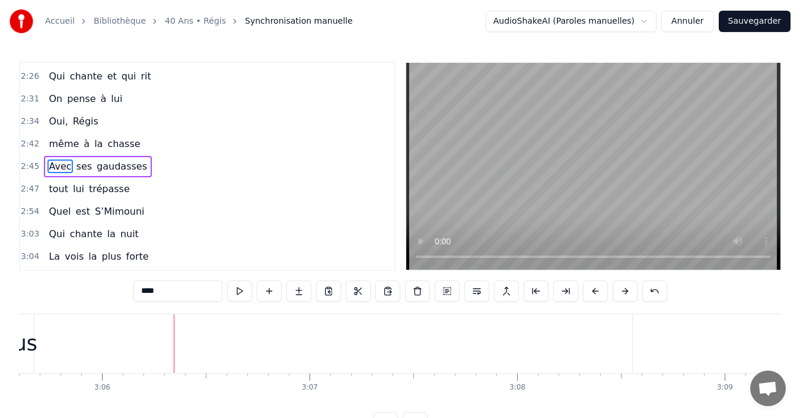
scroll to position [0, 38528]
click at [66, 254] on span "vois" at bounding box center [73, 257] width 21 height 14
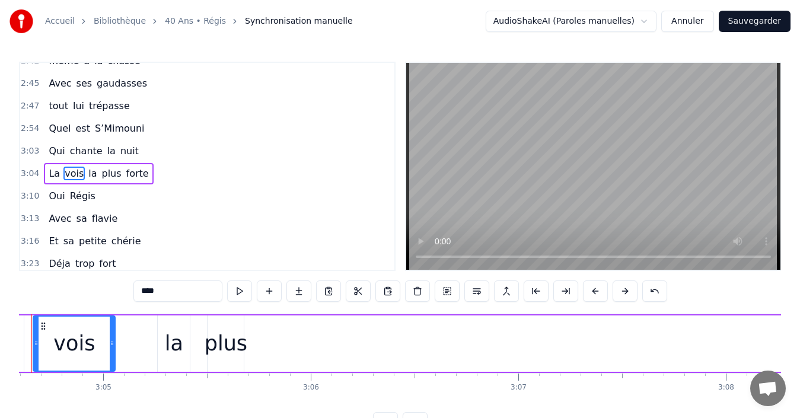
scroll to position [0, 38263]
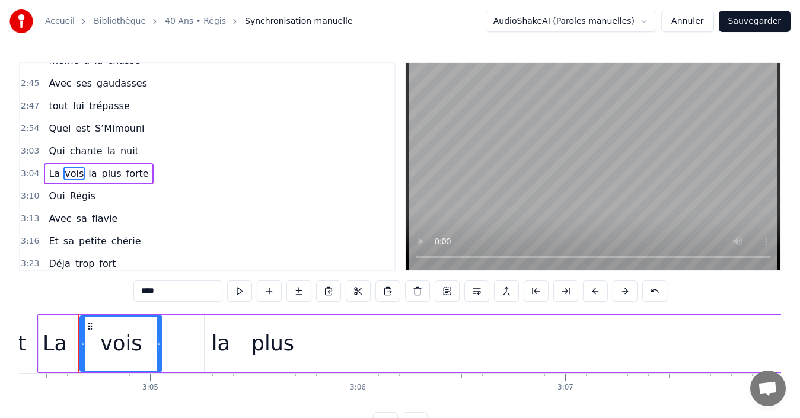
click at [173, 291] on input "****" at bounding box center [177, 290] width 89 height 21
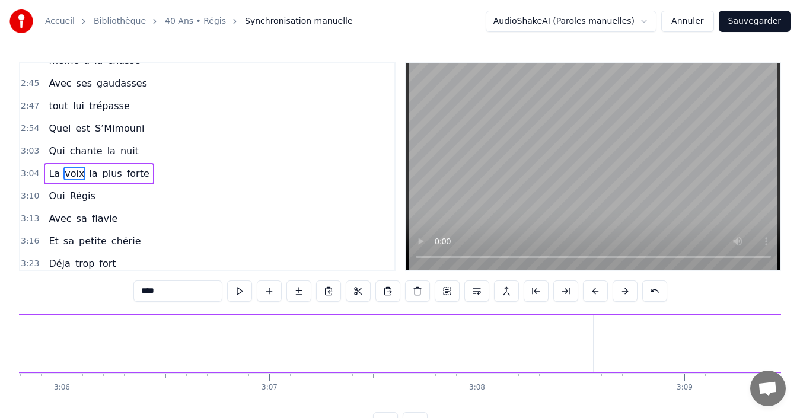
scroll to position [0, 38637]
click at [756, 342] on div "forte" at bounding box center [757, 343] width 49 height 31
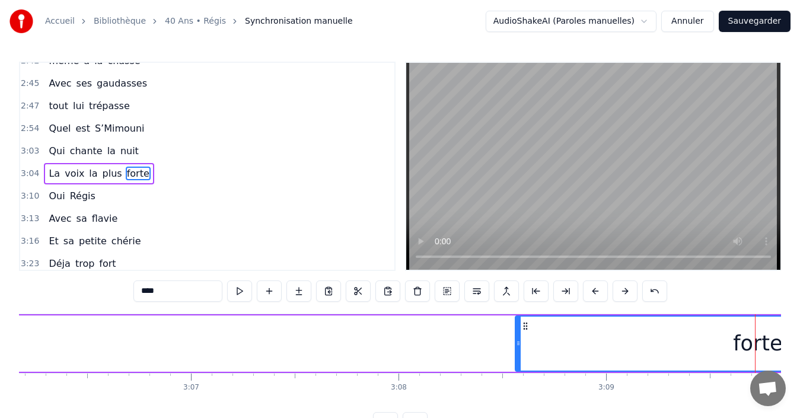
type input "*****"
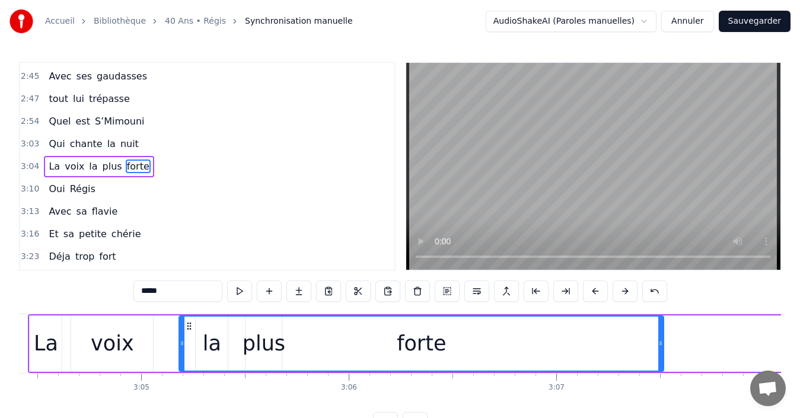
scroll to position [0, 38272]
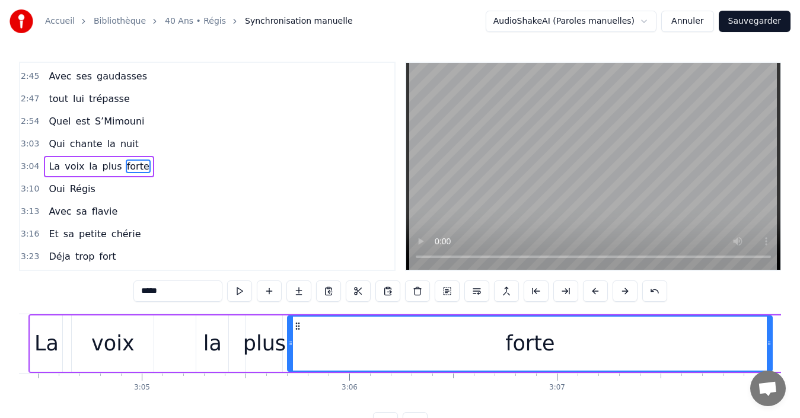
drag, startPoint x: 601, startPoint y: 328, endPoint x: 296, endPoint y: 337, distance: 304.9
click at [296, 337] on div "forte" at bounding box center [529, 344] width 483 height 54
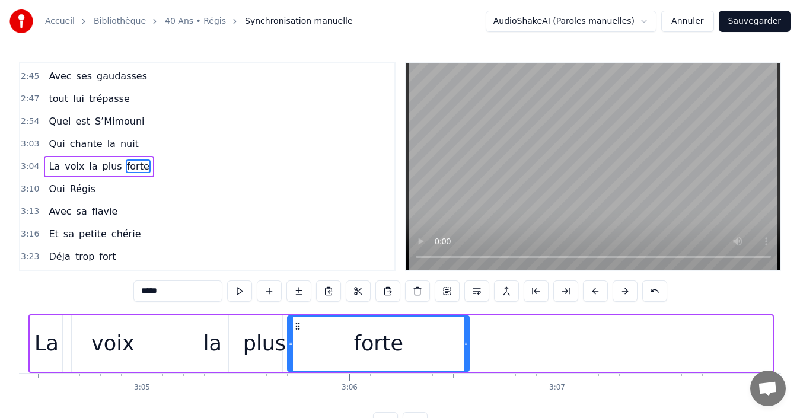
drag, startPoint x: 771, startPoint y: 343, endPoint x: 468, endPoint y: 342, distance: 303.0
click at [468, 342] on icon at bounding box center [466, 343] width 5 height 9
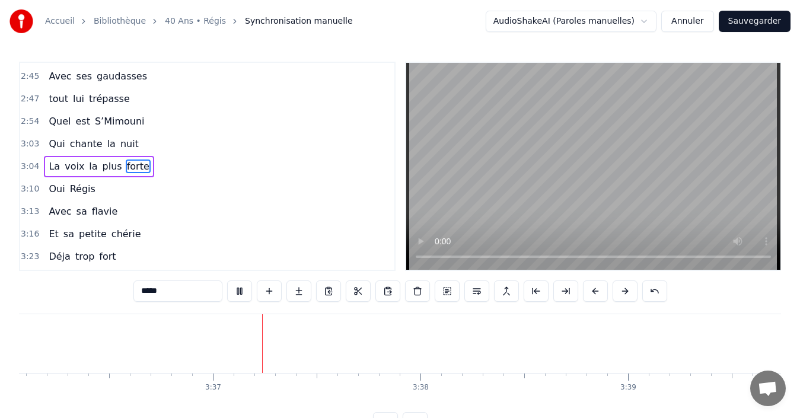
scroll to position [0, 44912]
click at [760, 27] on button "Sauvegarder" at bounding box center [755, 21] width 72 height 21
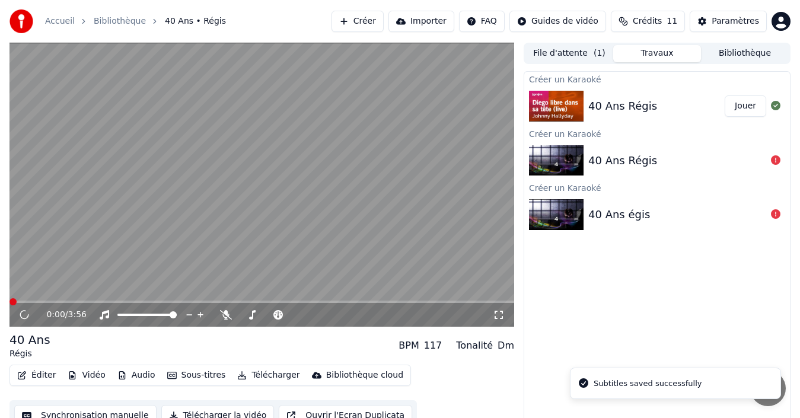
click at [496, 314] on icon at bounding box center [499, 314] width 12 height 9
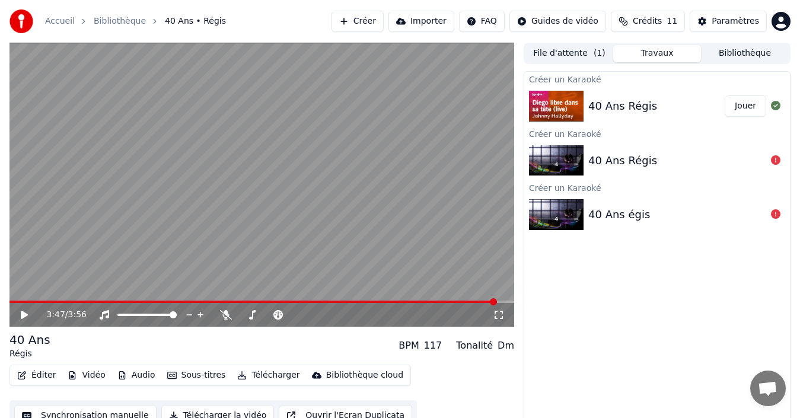
click at [437, 24] on button "Importer" at bounding box center [421, 21] width 66 height 21
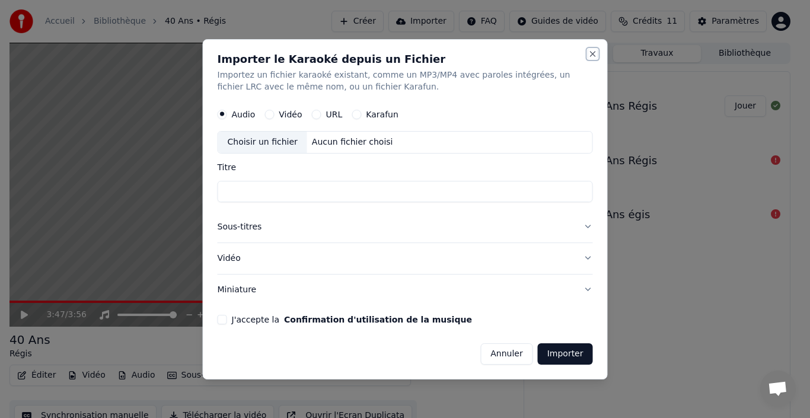
click at [596, 54] on button "Close" at bounding box center [592, 53] width 9 height 9
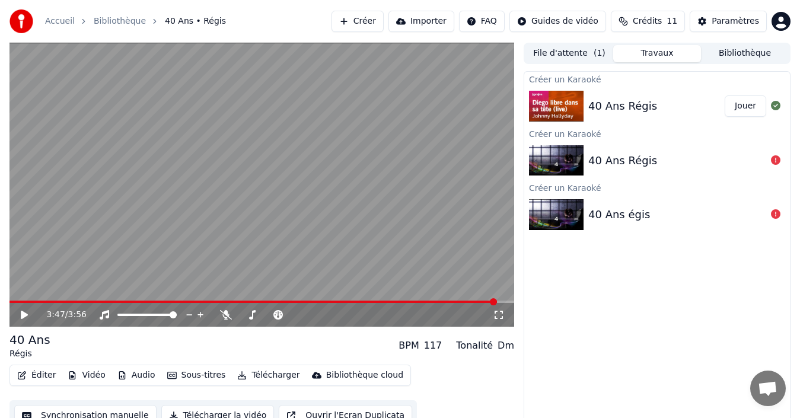
click at [432, 25] on button "Importer" at bounding box center [421, 21] width 66 height 21
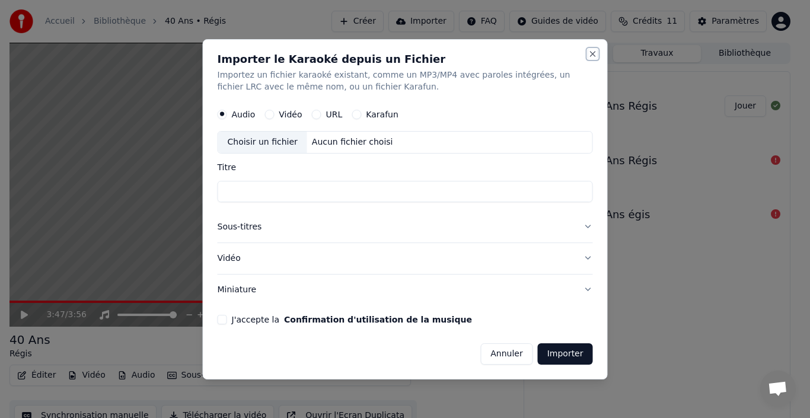
click at [591, 54] on button "Close" at bounding box center [592, 53] width 9 height 9
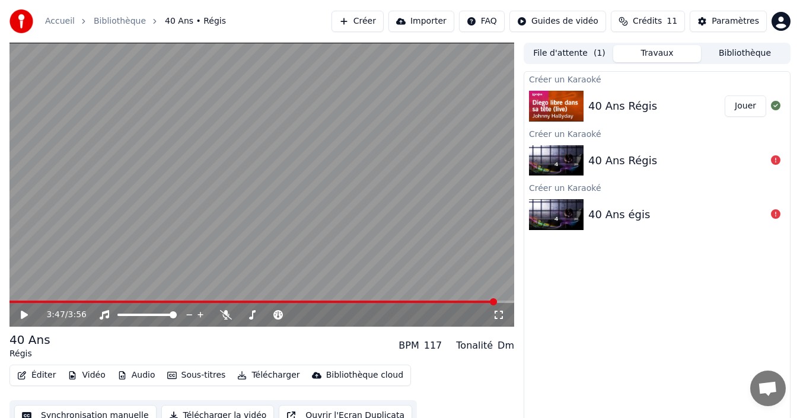
click at [624, 104] on div "40 Ans Régis" at bounding box center [622, 106] width 69 height 17
click at [254, 376] on button "Télécharger" at bounding box center [268, 375] width 72 height 17
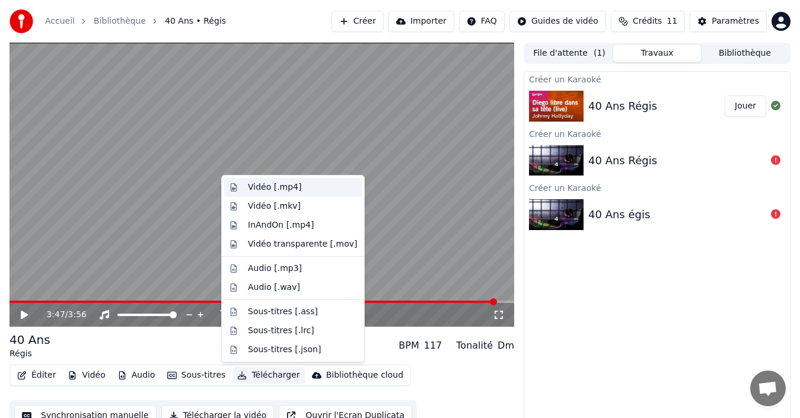
click at [304, 187] on div "Vidéo [.mp4]" at bounding box center [302, 187] width 109 height 12
